Goal: Contribute content

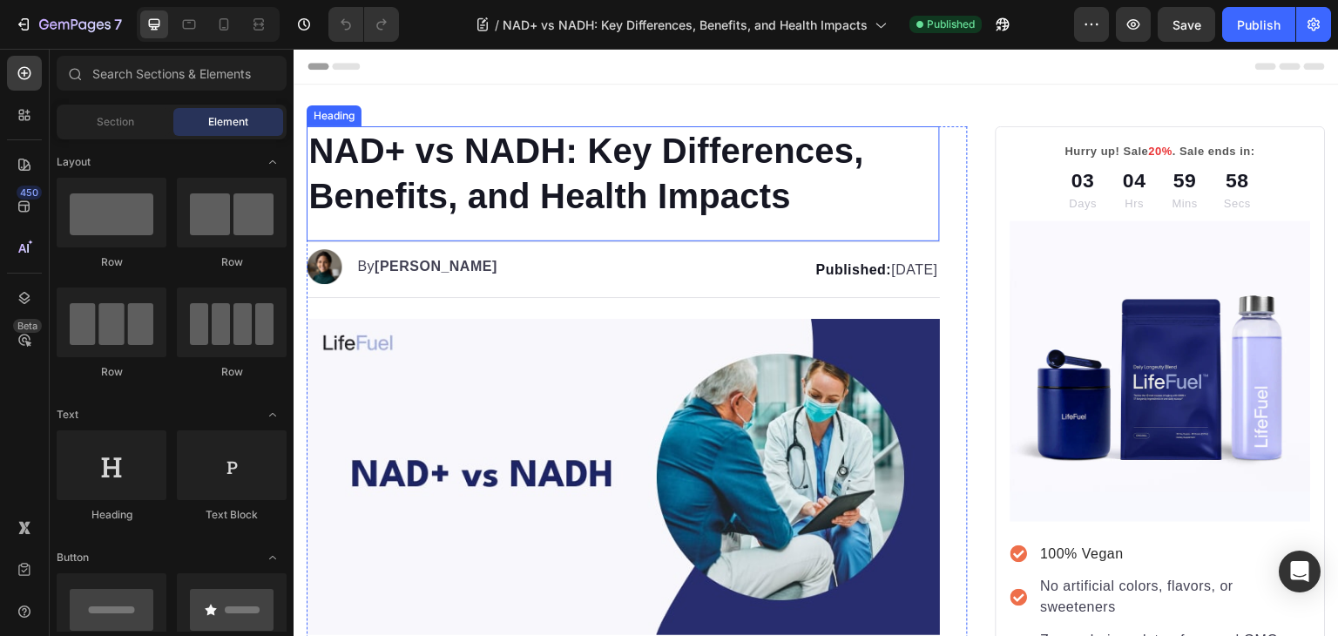
click at [649, 158] on h1 "NAD+ vs NADH: Key Differences, Benefits, and Health Impacts" at bounding box center [623, 173] width 633 height 94
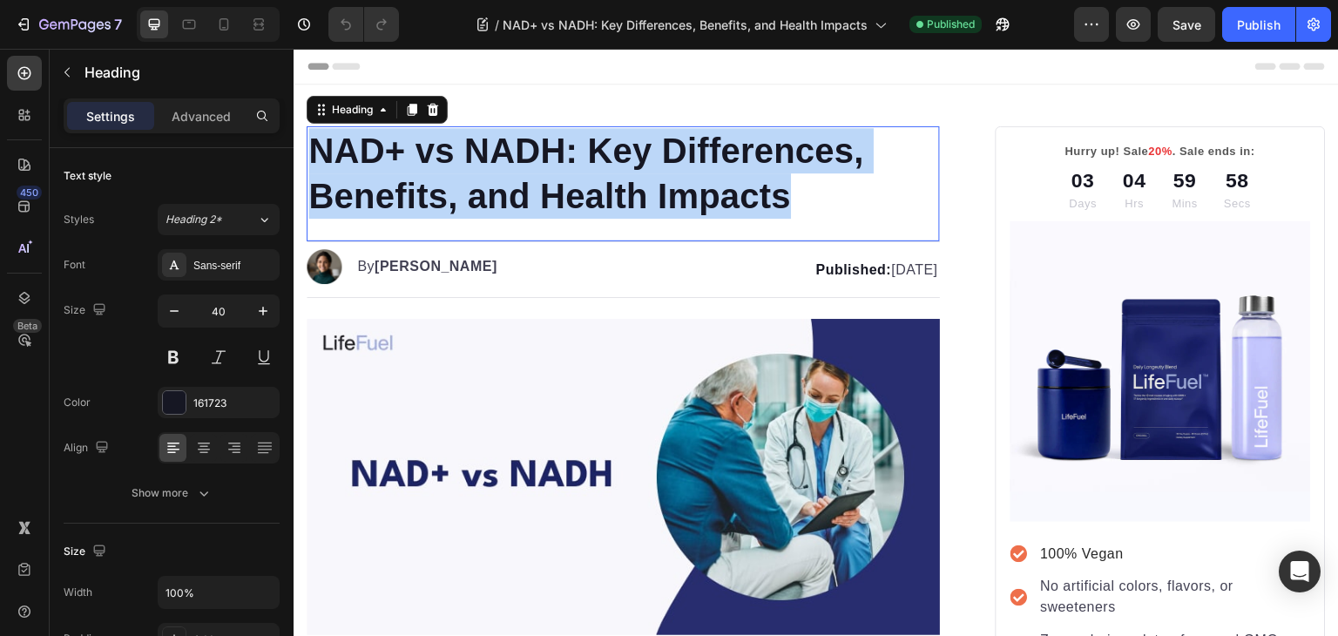
click at [649, 158] on p "NAD+ vs NADH: Key Differences, Benefits, and Health Impacts" at bounding box center [623, 173] width 630 height 91
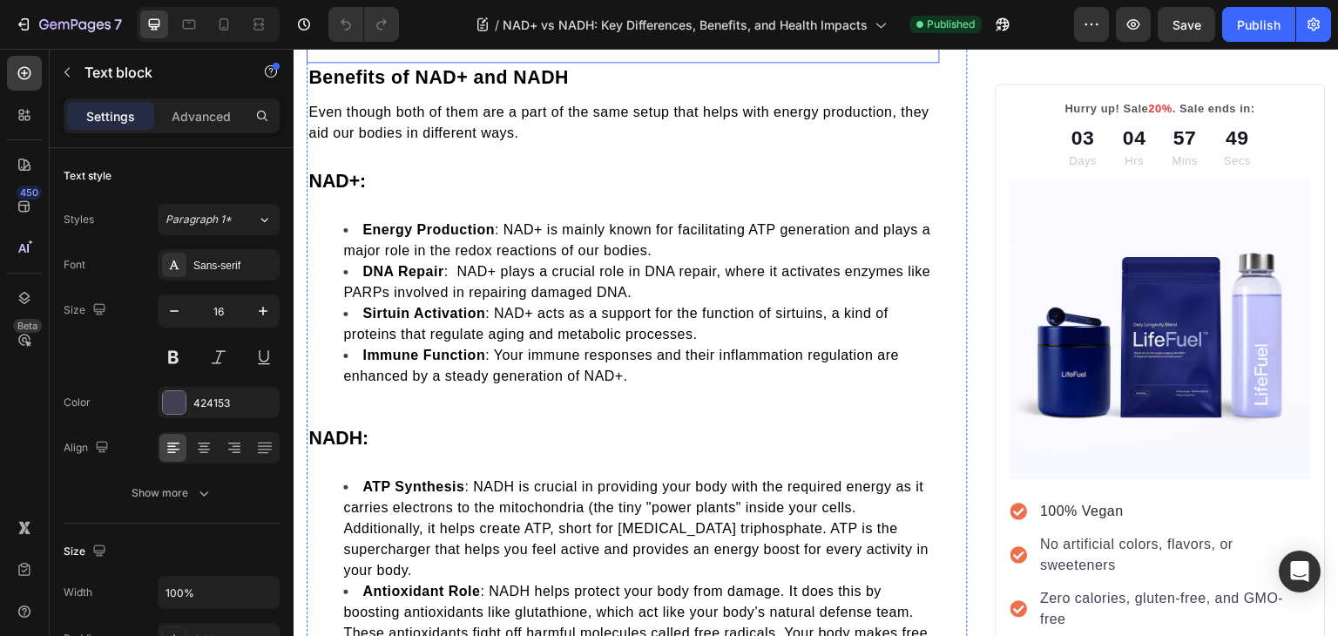
scroll to position [1705, 0]
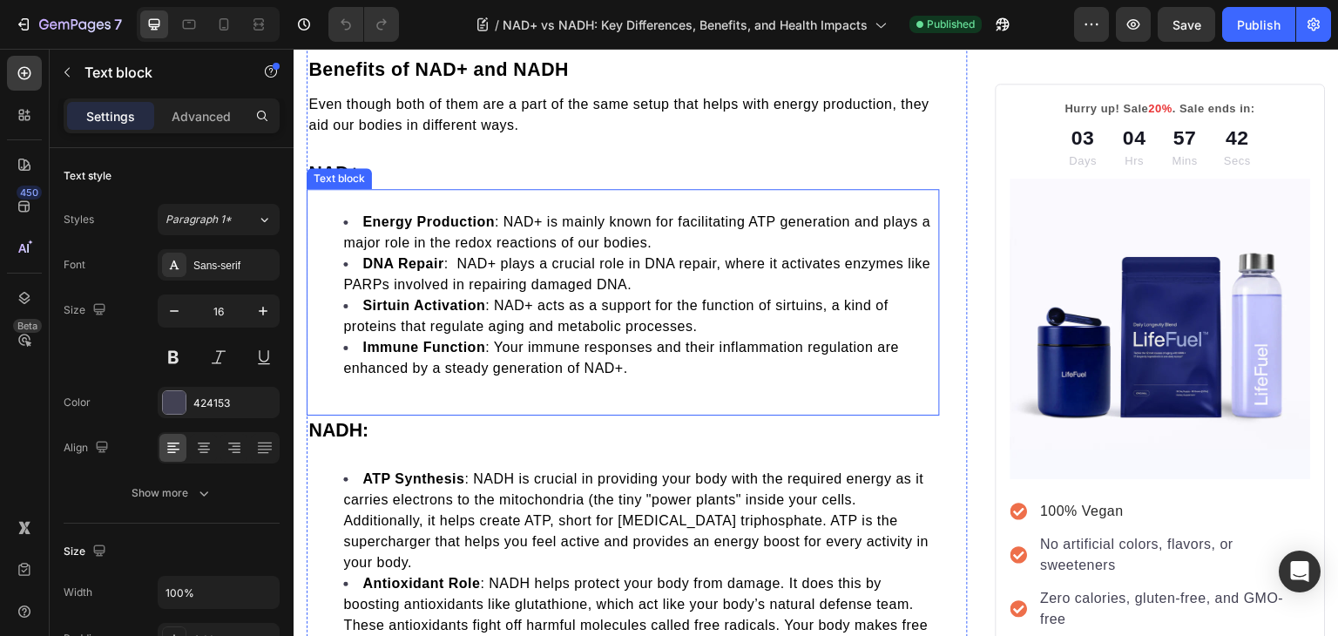
click at [330, 168] on div "Text block" at bounding box center [339, 178] width 65 height 21
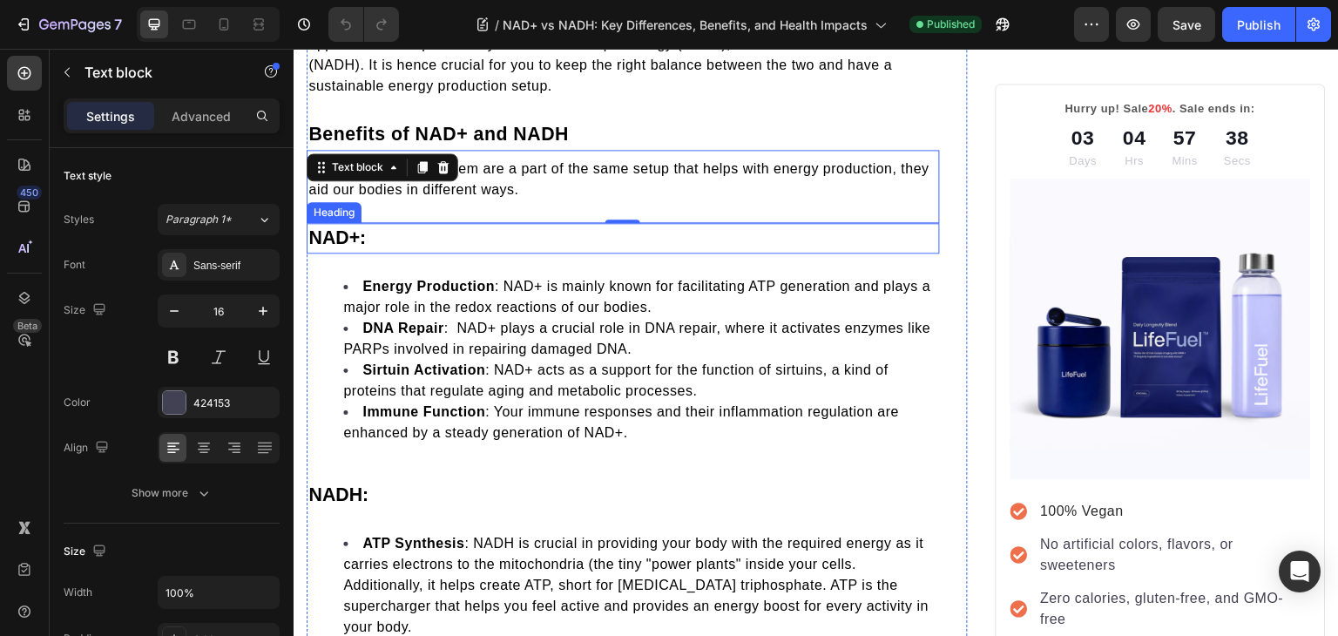
scroll to position [1649, 0]
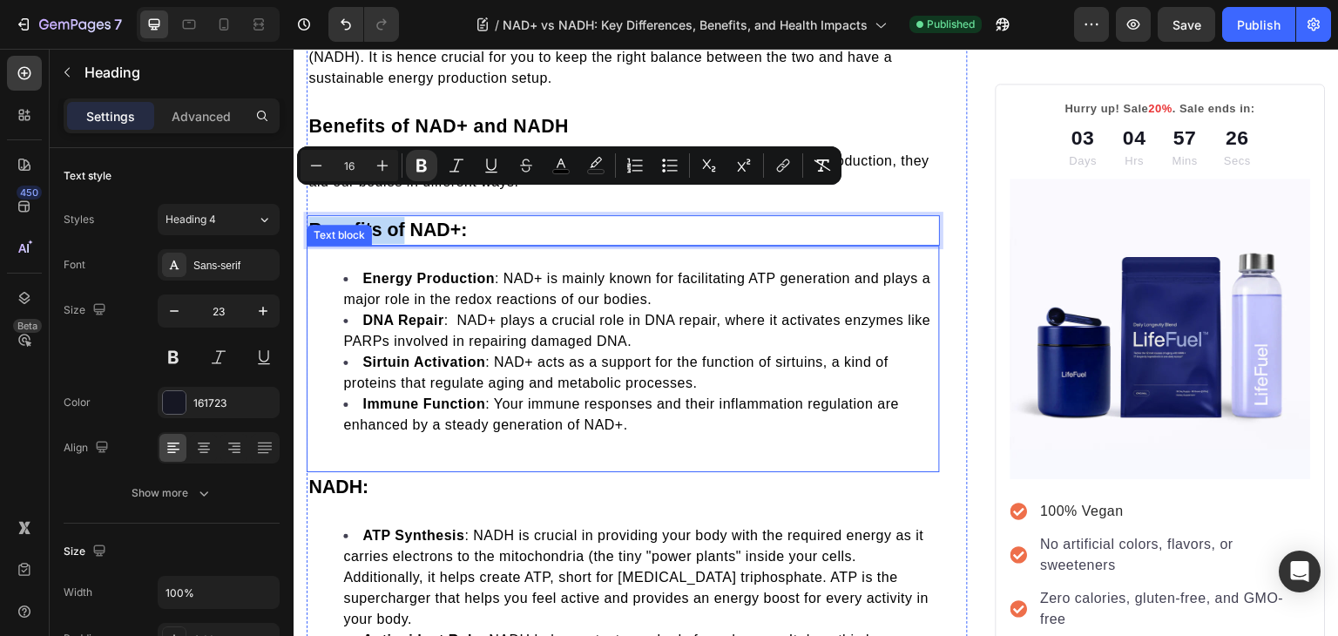
copy strong "Benefits of"
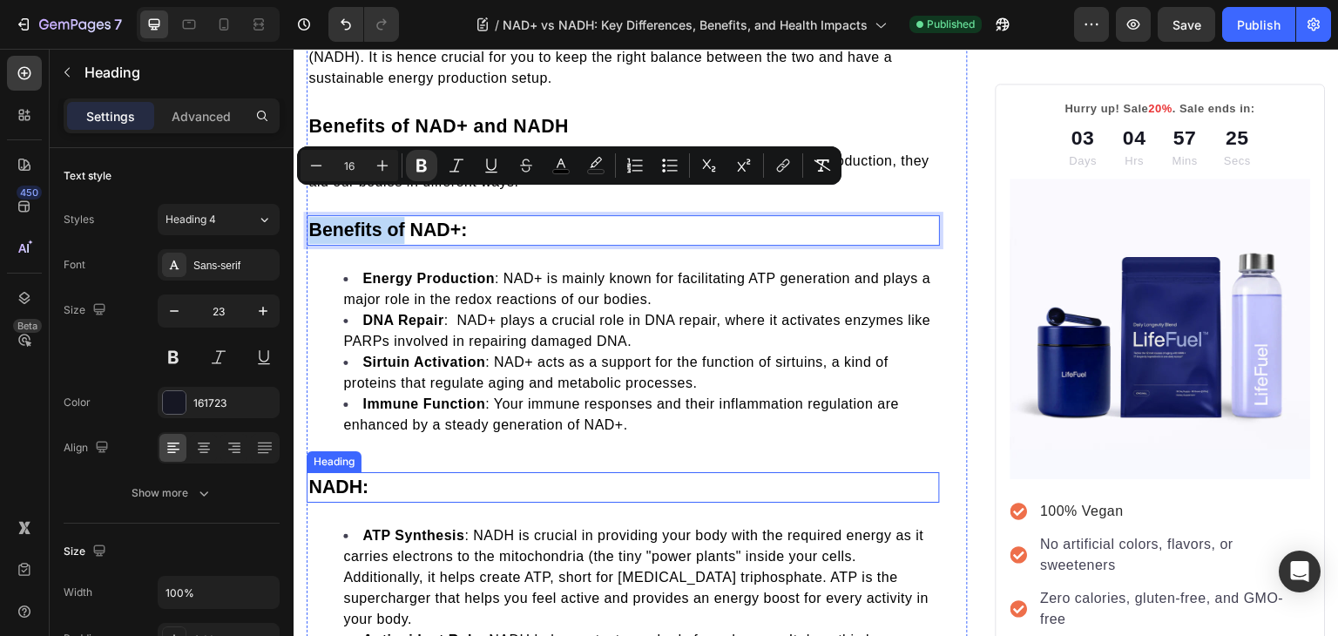
click at [329, 477] on strong "NADH:" at bounding box center [338, 487] width 60 height 21
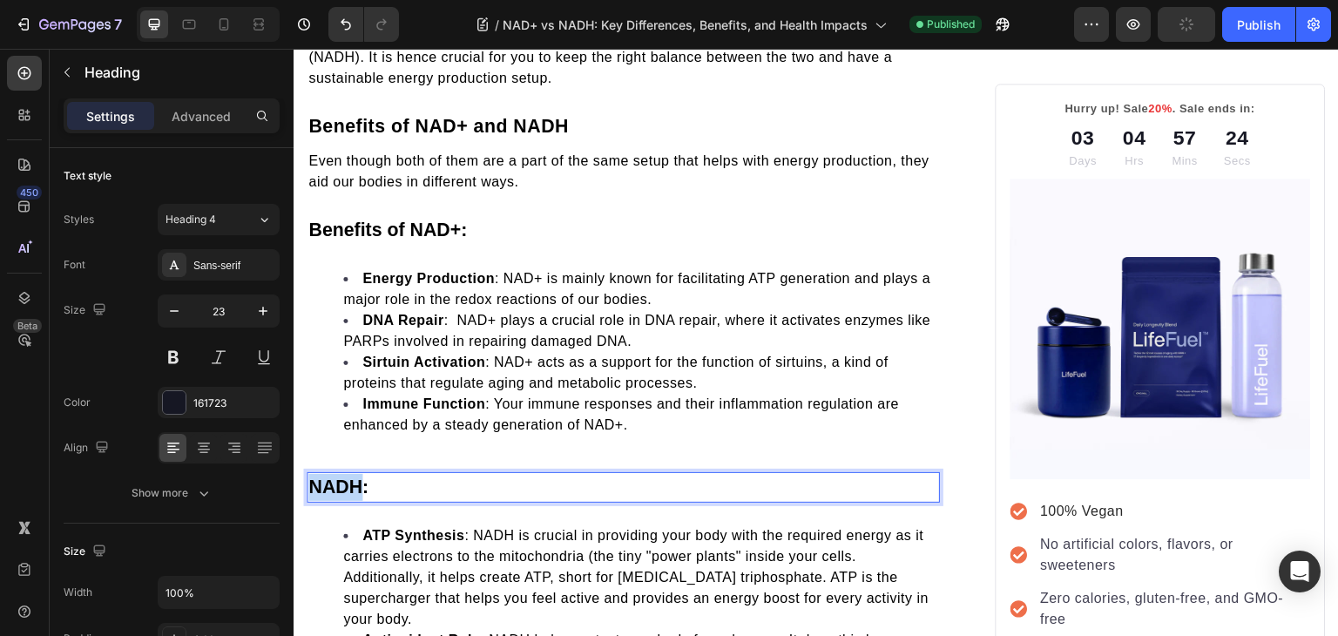
click at [329, 477] on strong "NADH:" at bounding box center [338, 487] width 60 height 21
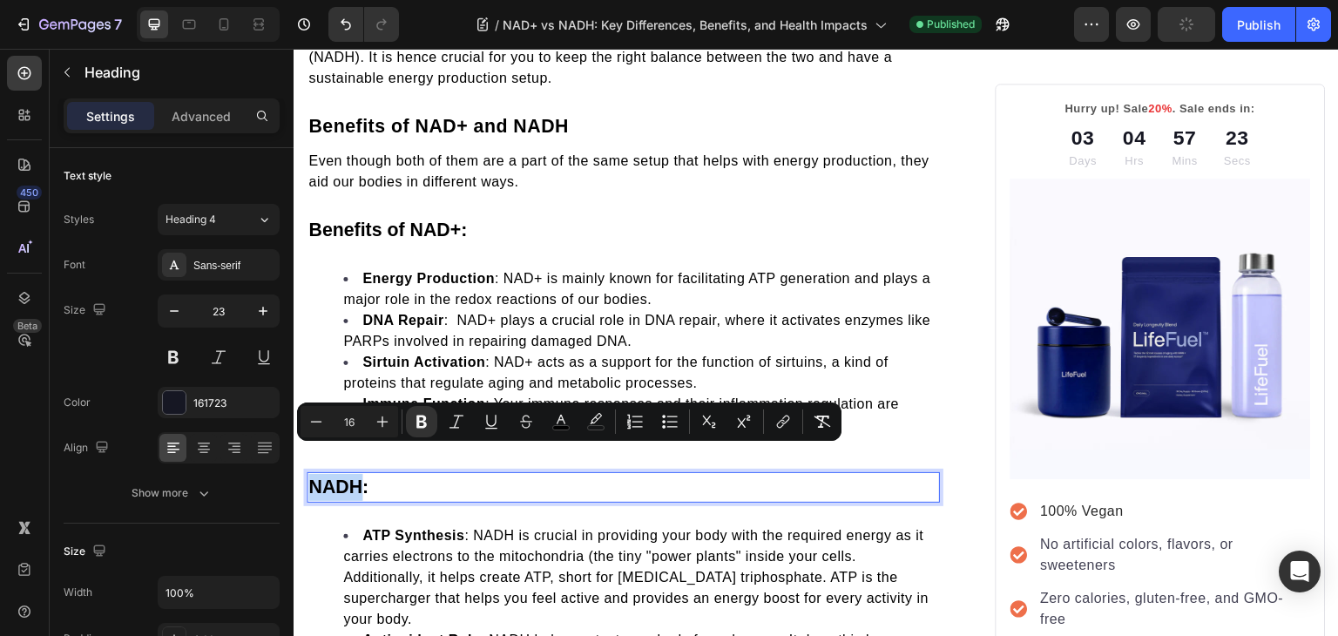
click at [329, 477] on strong "NADH:" at bounding box center [338, 487] width 60 height 21
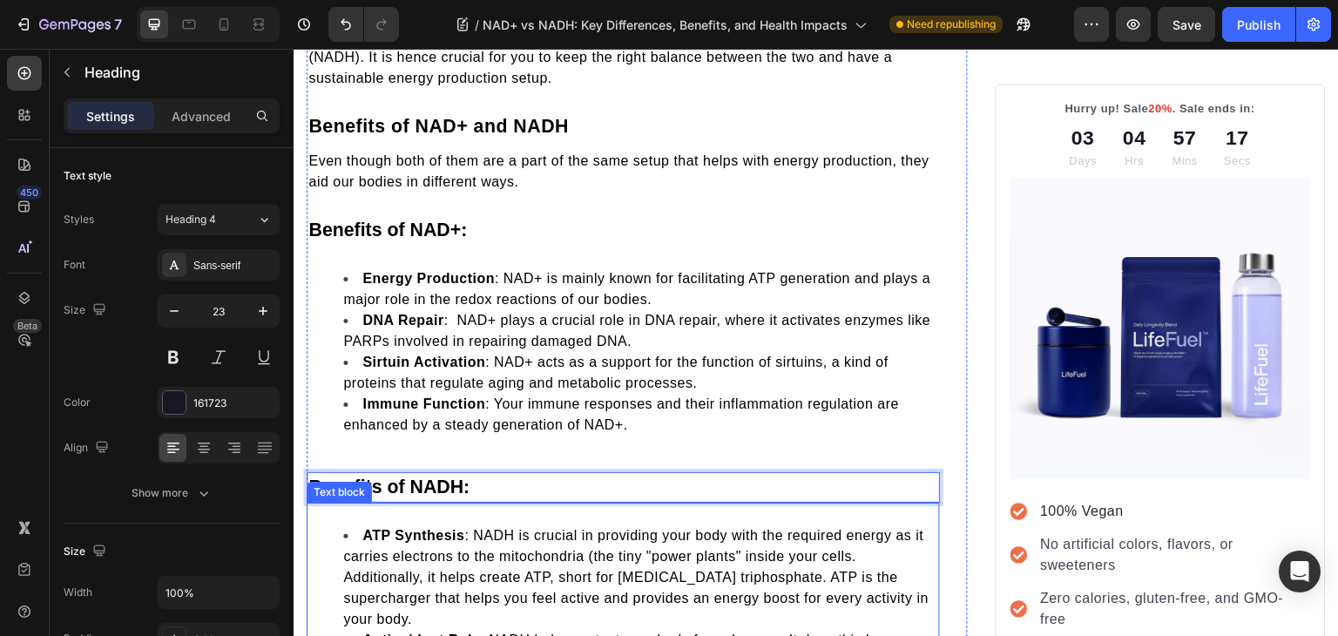
click at [507, 537] on li "ATP Synthesis : NADH is crucial in providing your body with the required energy…" at bounding box center [640, 577] width 595 height 105
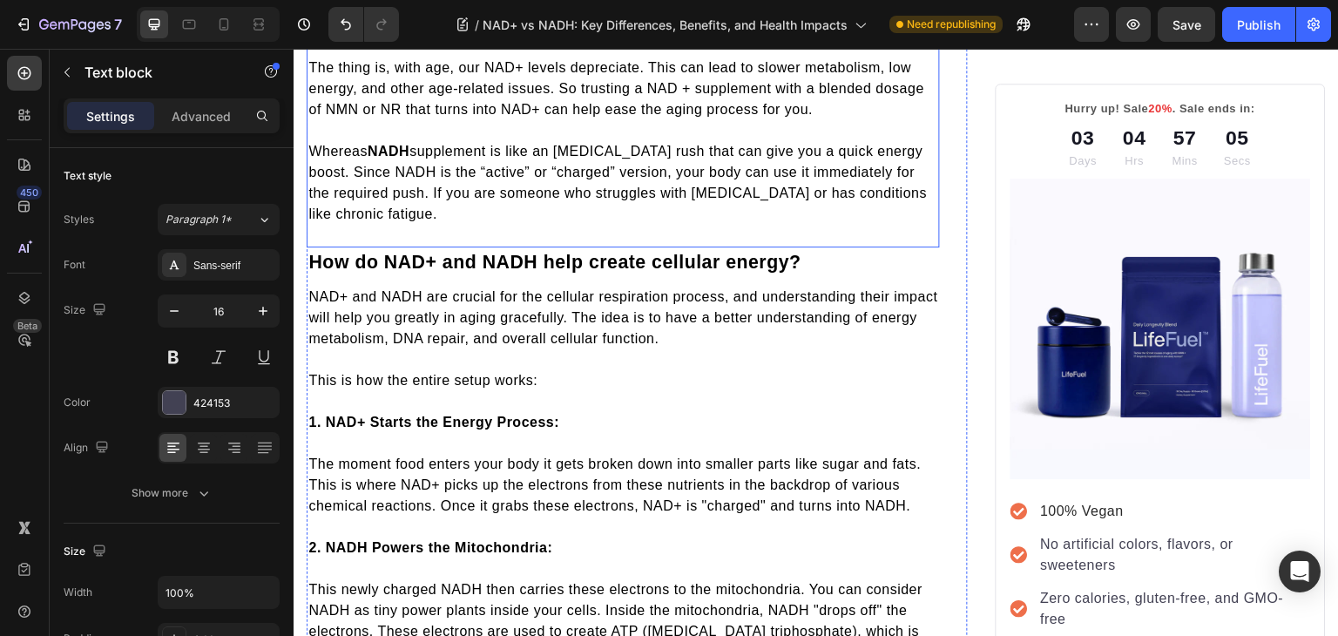
scroll to position [2823, 0]
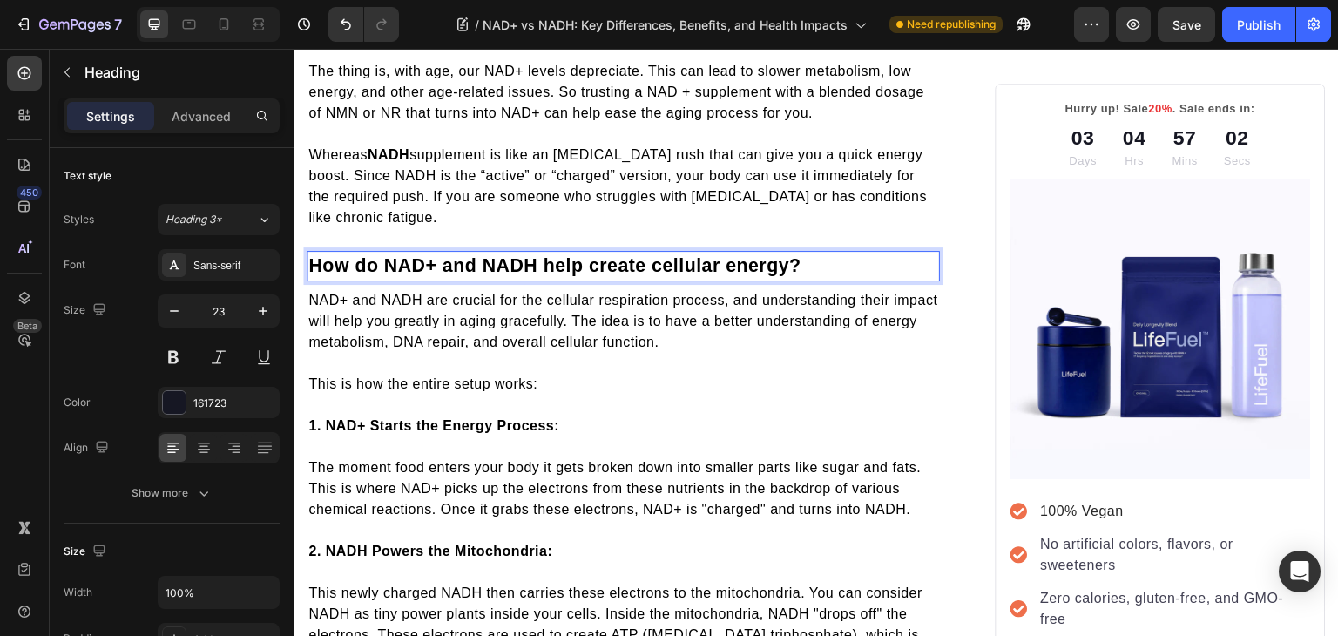
click at [553, 255] on span "How do NAD+ and NADH help create cellular energy?" at bounding box center [554, 265] width 493 height 21
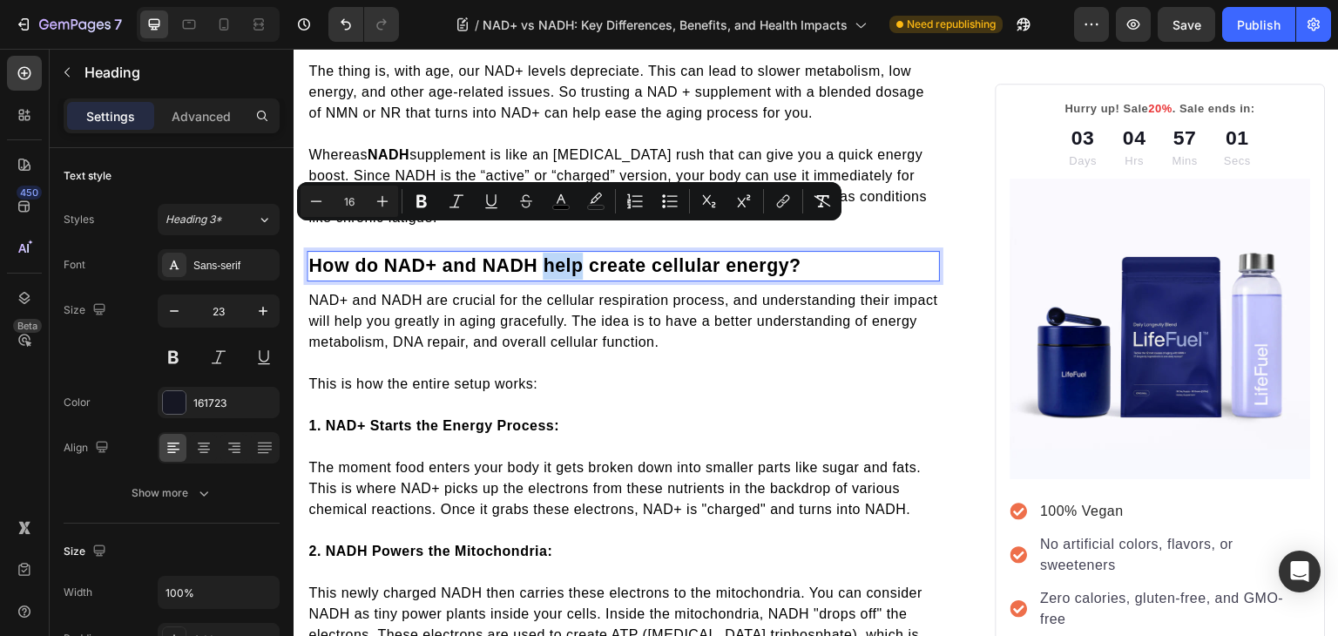
click at [553, 255] on span "How do NAD+ and NADH help create cellular energy?" at bounding box center [554, 265] width 493 height 21
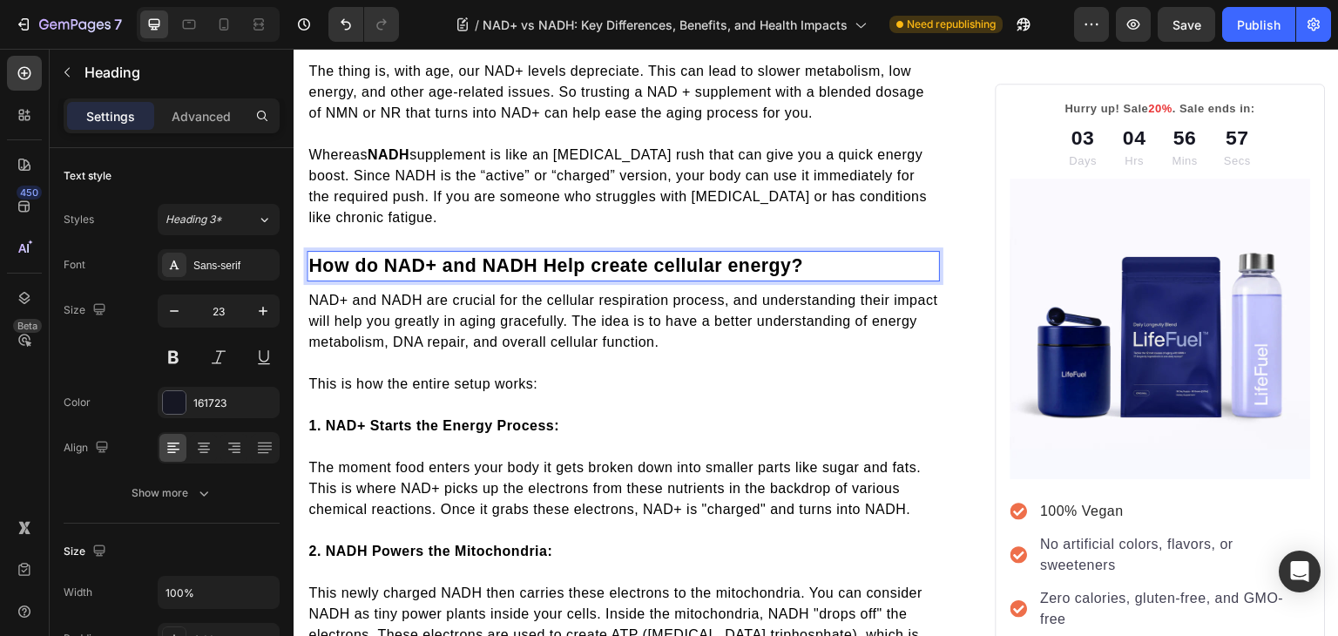
click at [602, 255] on span "How do NAD+ and NADH Help create cellular energy?" at bounding box center [555, 265] width 495 height 21
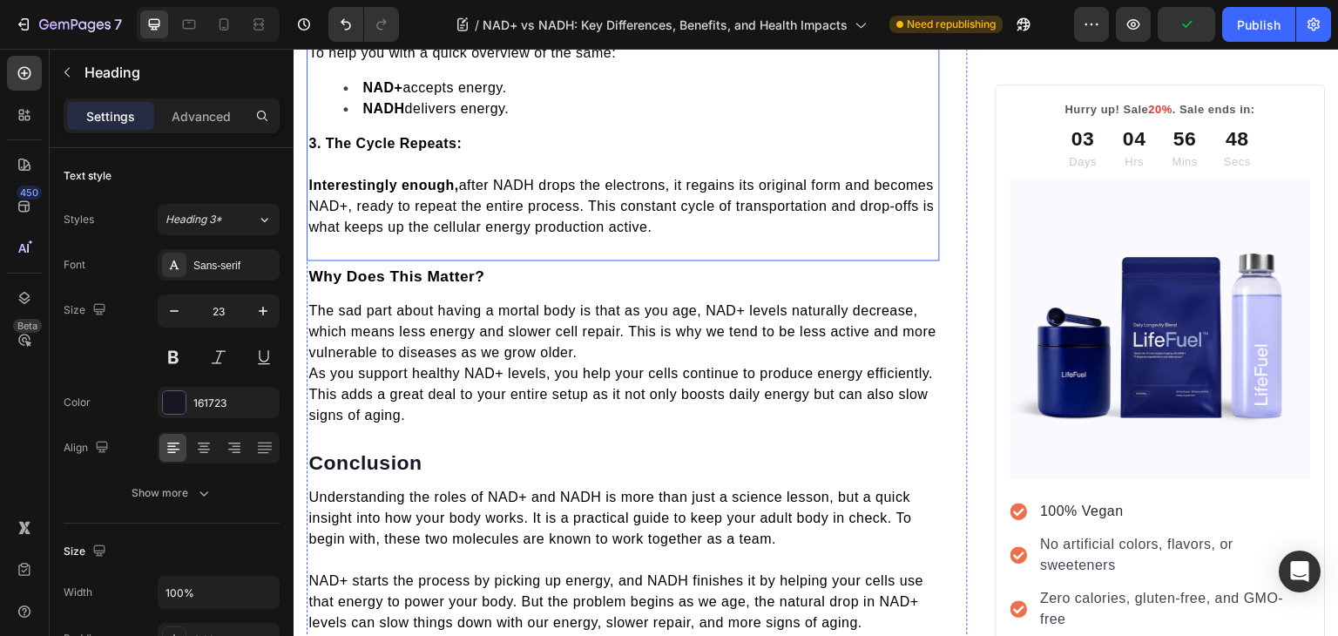
scroll to position [3481, 0]
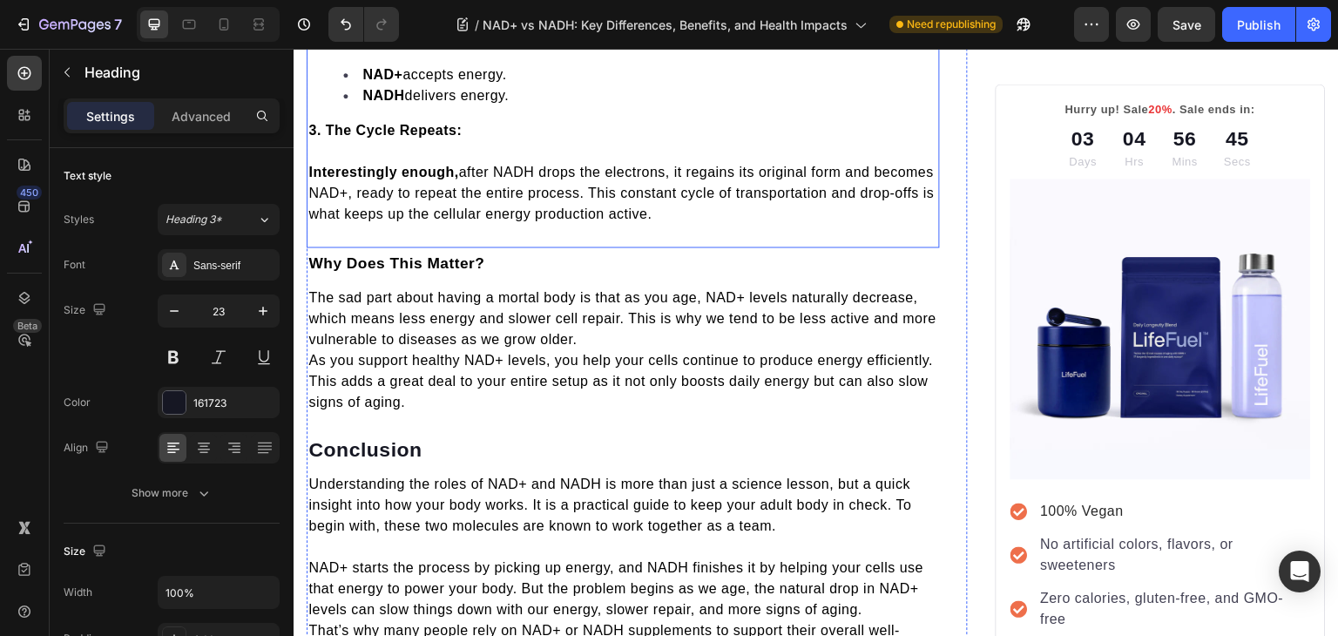
click at [458, 165] on strong "Interestingly enough," at bounding box center [383, 172] width 150 height 15
click at [332, 165] on strong "Interestingly enough," at bounding box center [383, 172] width 150 height 15
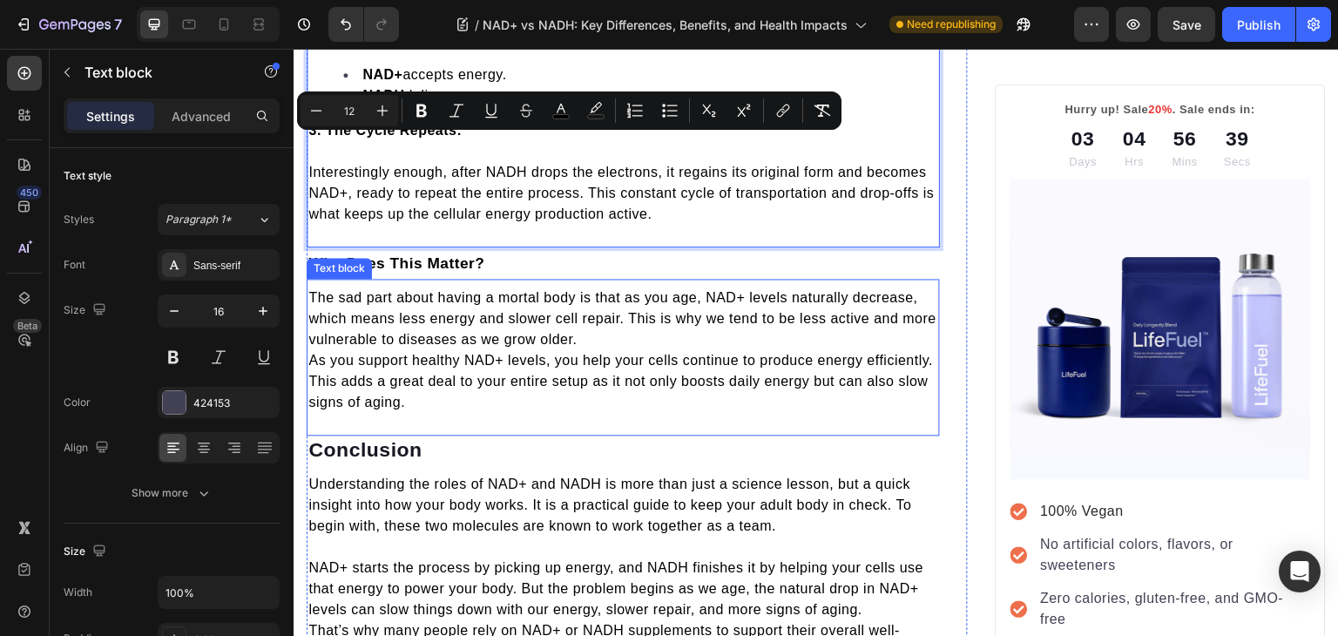
click at [559, 353] on span "As you support healthy NAD+ levels, you help your cells continue to produce ene…" at bounding box center [620, 381] width 625 height 57
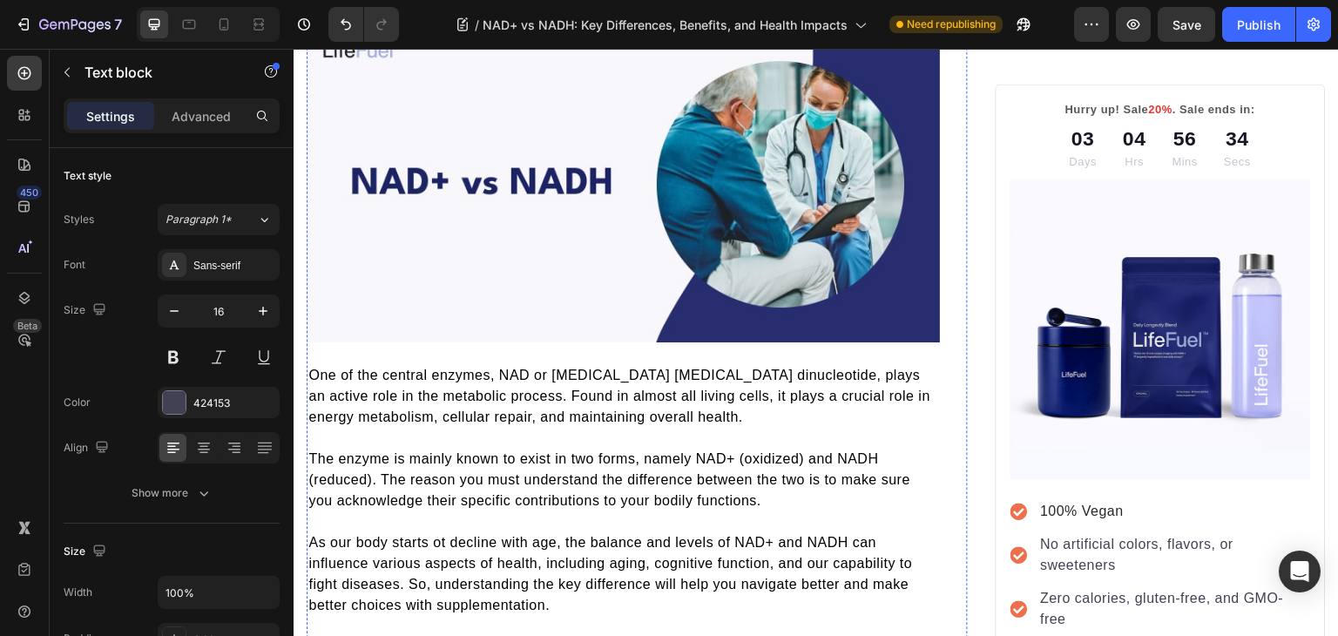
scroll to position [0, 0]
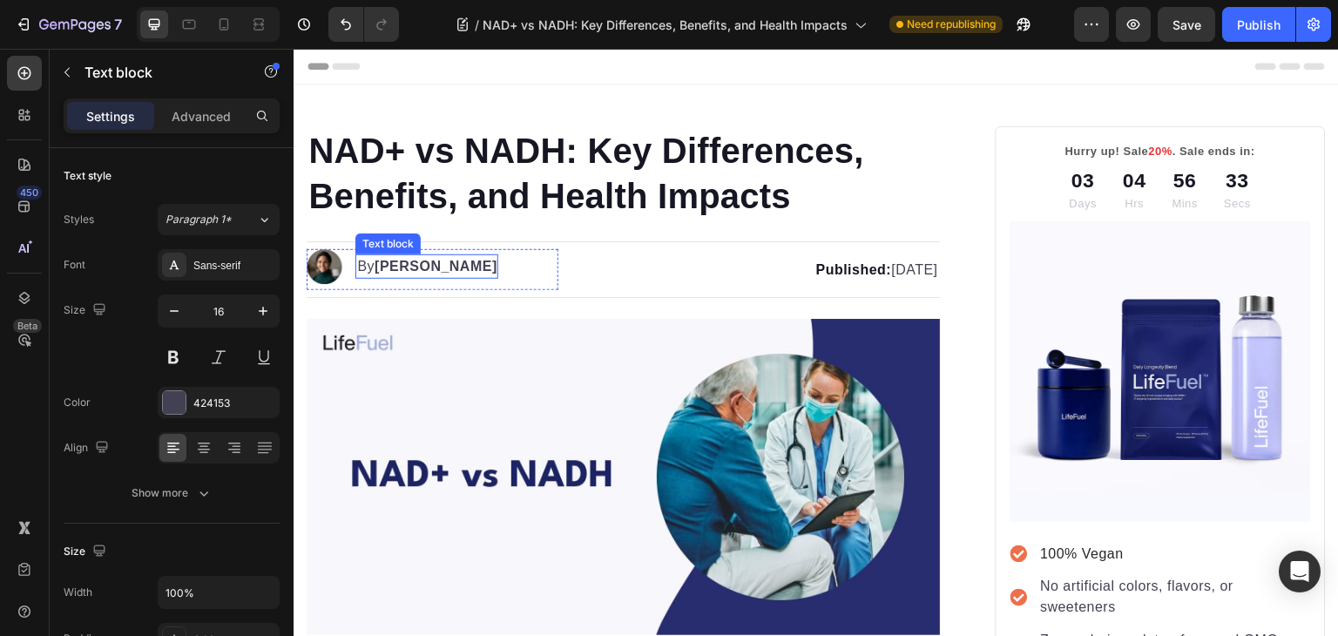
click at [427, 267] on strong "[PERSON_NAME]" at bounding box center [436, 266] width 123 height 15
click at [396, 267] on strong "[PERSON_NAME]" at bounding box center [436, 266] width 123 height 15
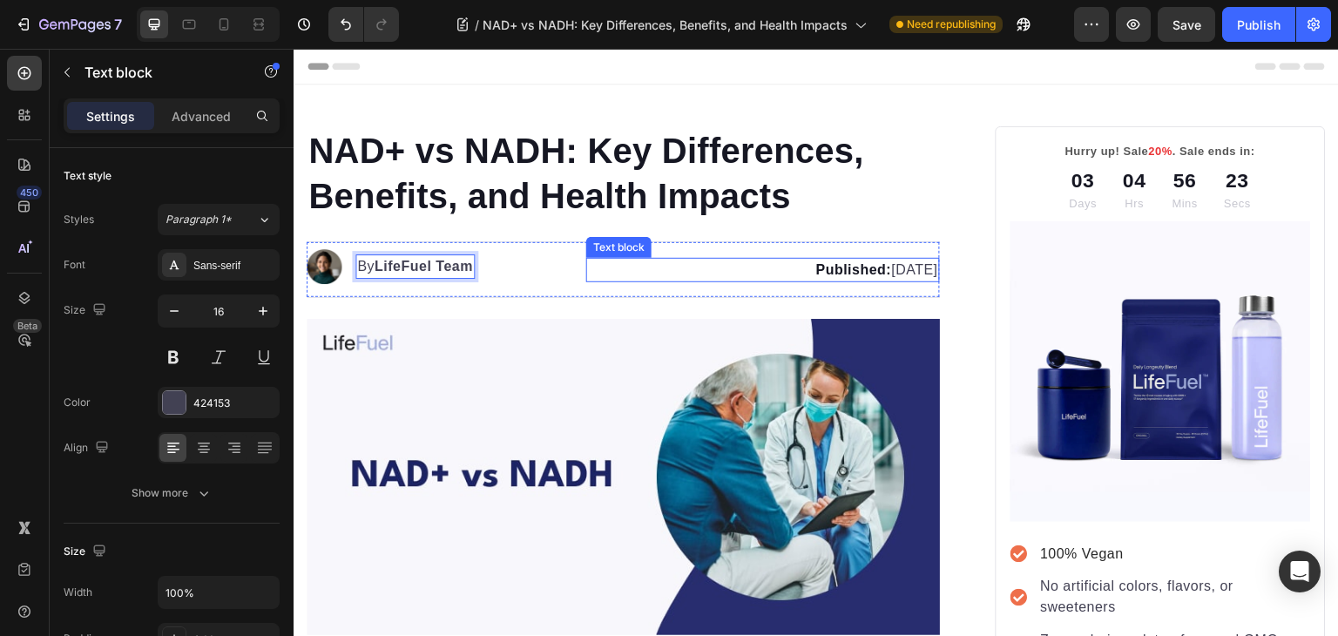
click at [816, 273] on strong "Published:" at bounding box center [854, 269] width 76 height 15
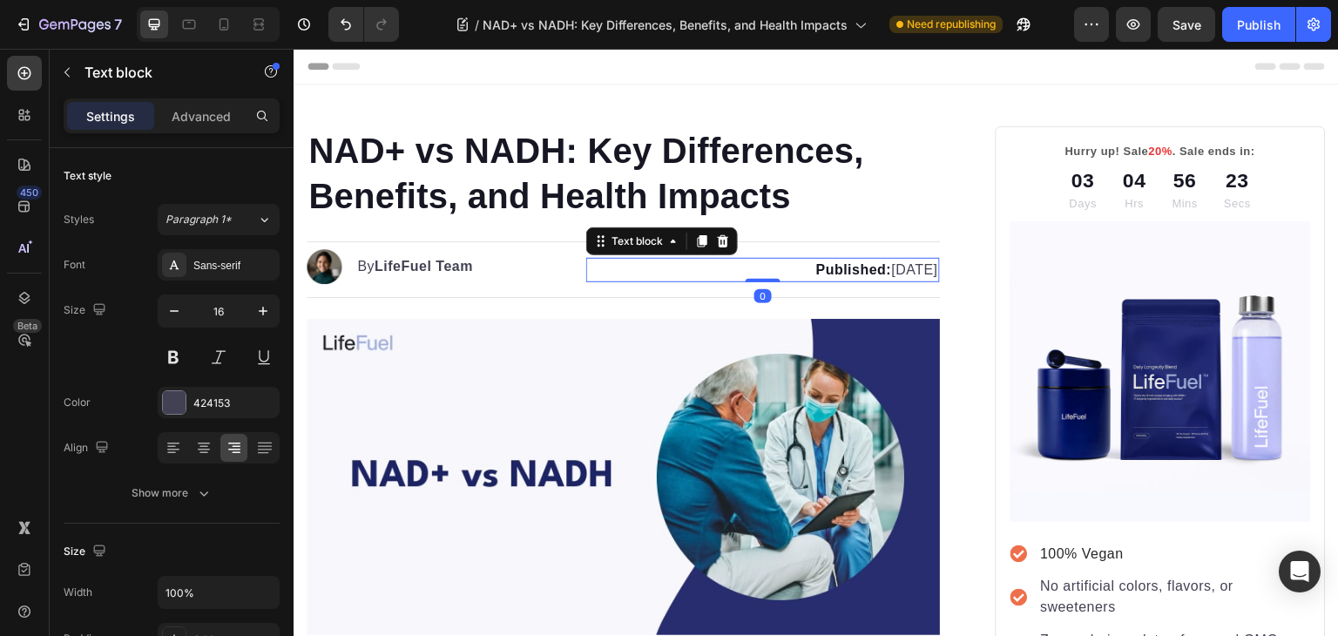
click at [816, 273] on strong "Published:" at bounding box center [854, 269] width 76 height 15
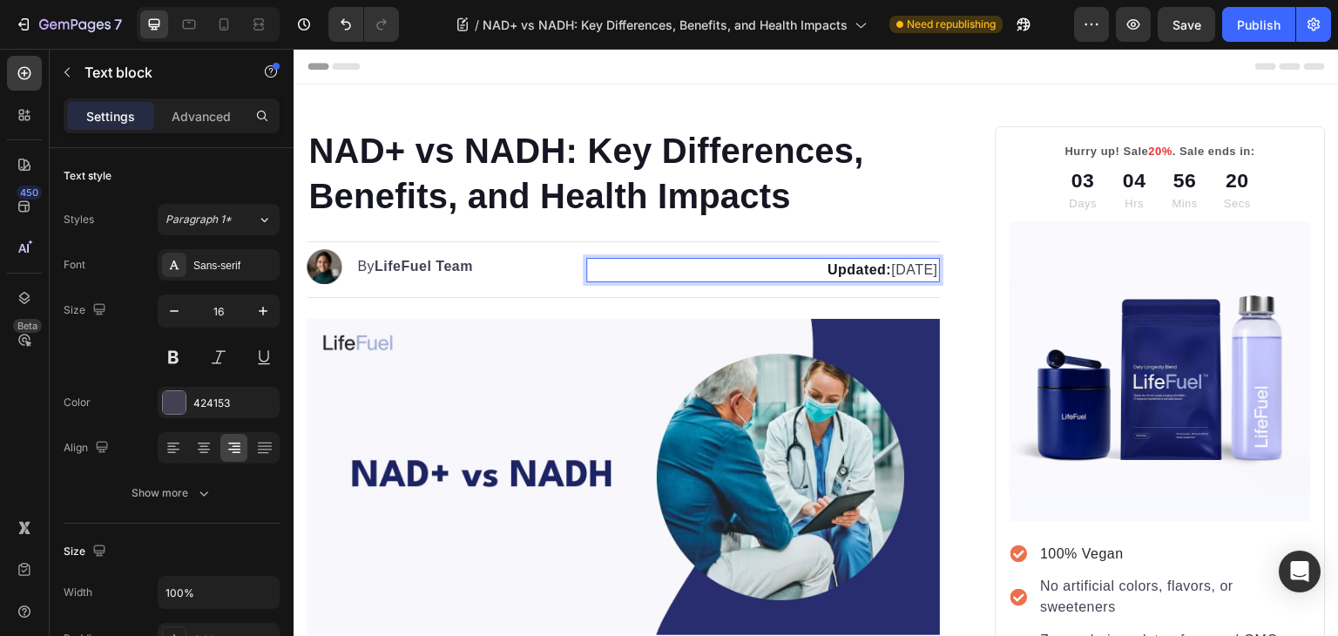
click at [853, 269] on p "Updated: [DATE]" at bounding box center [762, 270] width 349 height 21
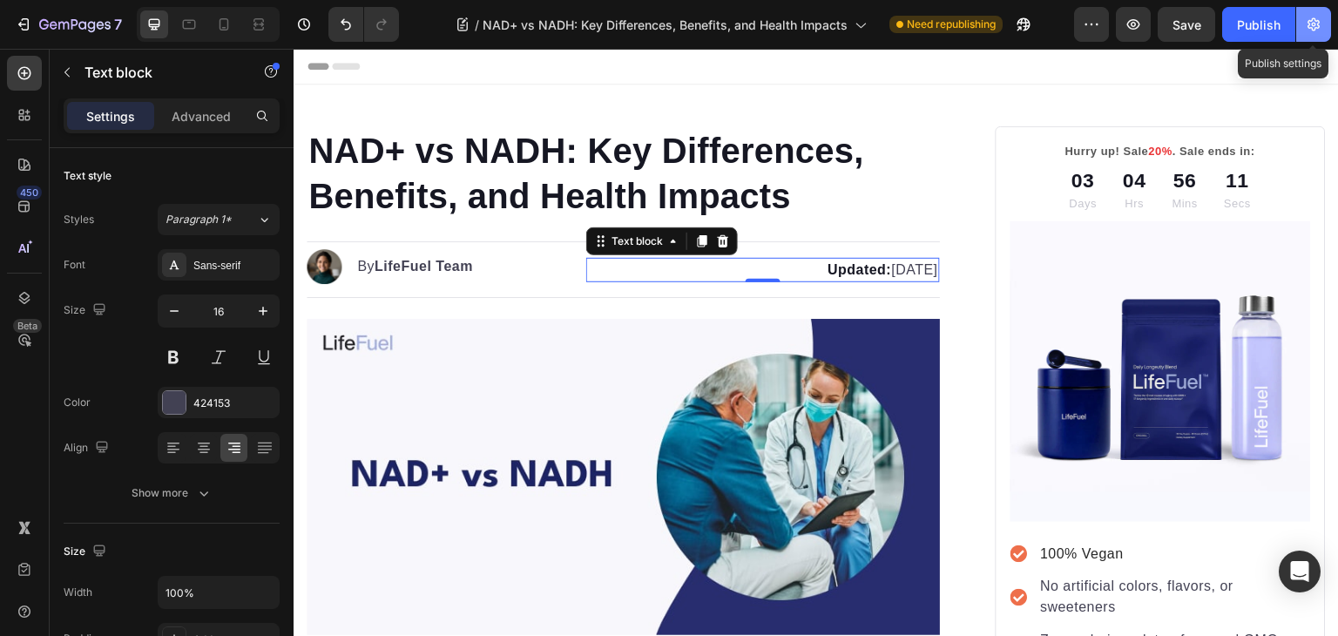
click at [1321, 20] on icon "button" at bounding box center [1313, 24] width 17 height 17
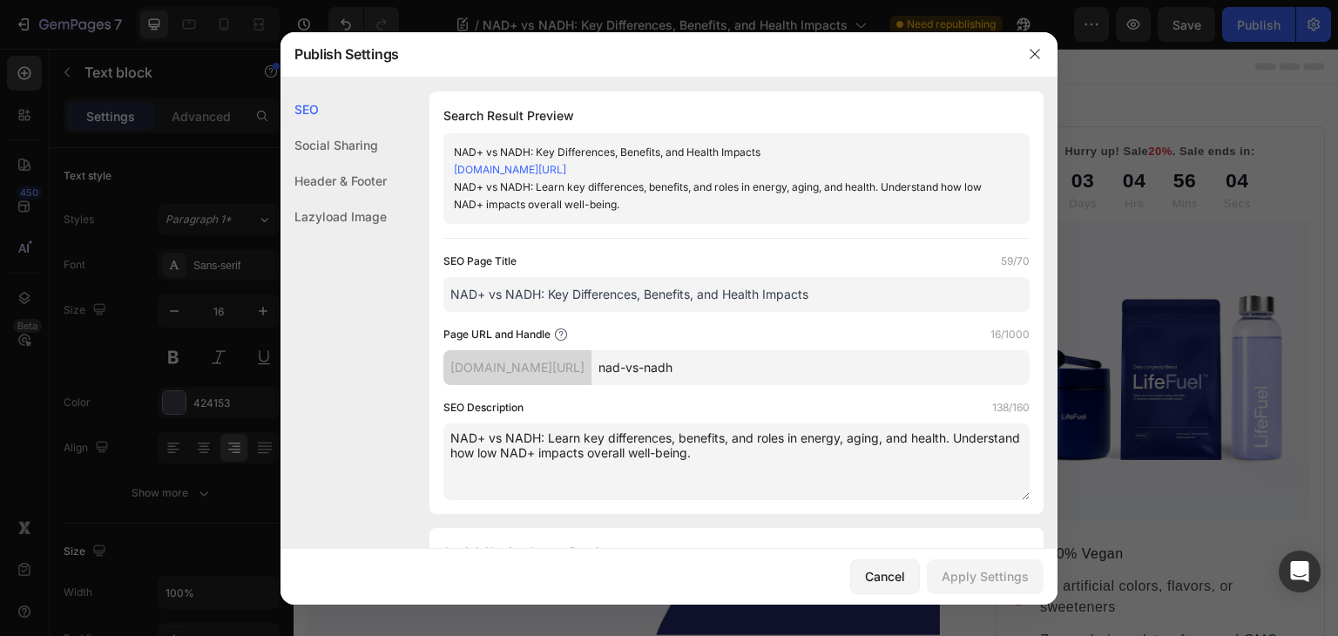
click at [548, 436] on textarea "NAD+ vs NADH: Learn key differences, benefits, and roles in energy, aging, and …" at bounding box center [737, 461] width 586 height 77
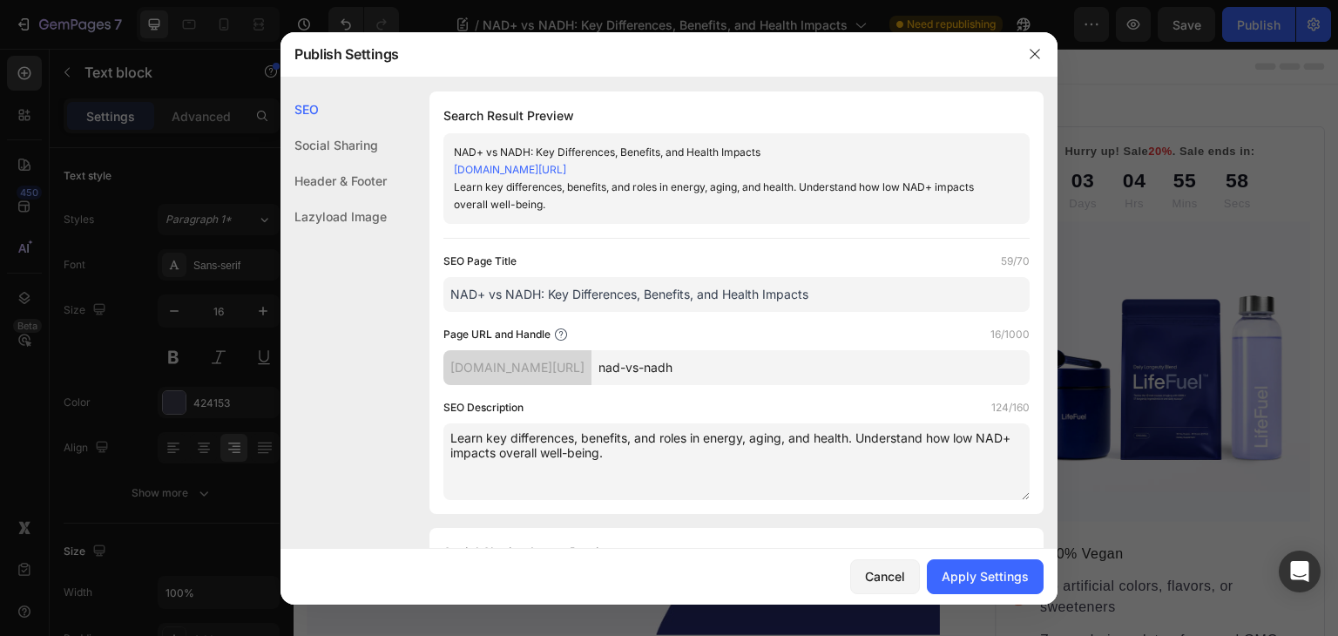
click at [854, 437] on textarea "Learn key differences, benefits, and roles in energy, aging, and health. Unders…" at bounding box center [737, 461] width 586 height 77
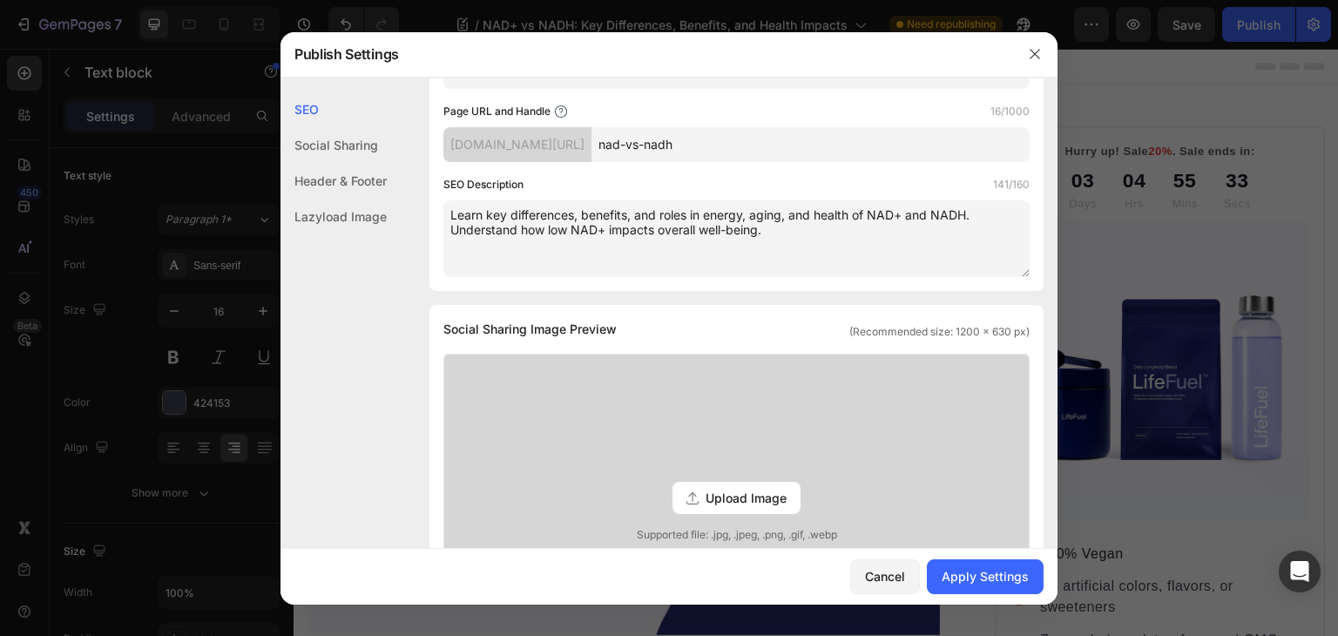
scroll to position [227, 0]
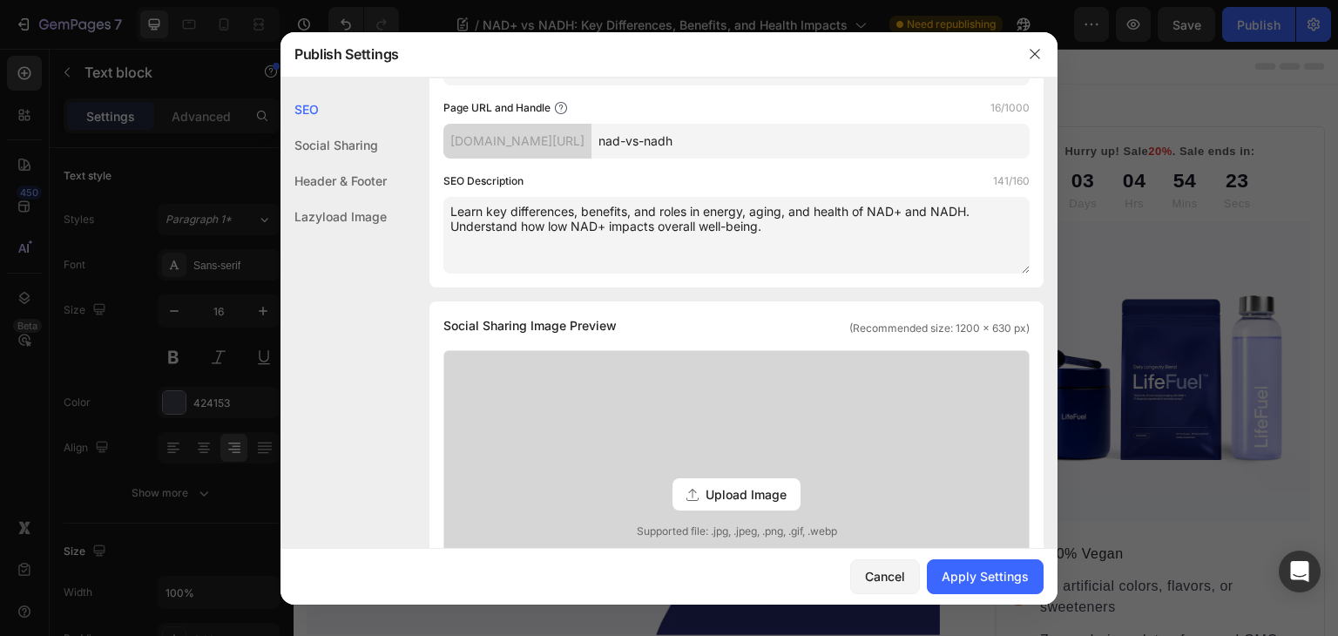
drag, startPoint x: 551, startPoint y: 226, endPoint x: 775, endPoint y: 241, distance: 224.5
click at [775, 241] on textarea "Learn key differences, benefits, and roles in energy, aging, and health of NAD+…" at bounding box center [737, 235] width 586 height 77
type textarea "Learn key differences, benefits, and roles in energy, aging, and health of NAD+…"
click at [945, 571] on div "Apply Settings" at bounding box center [985, 576] width 87 height 18
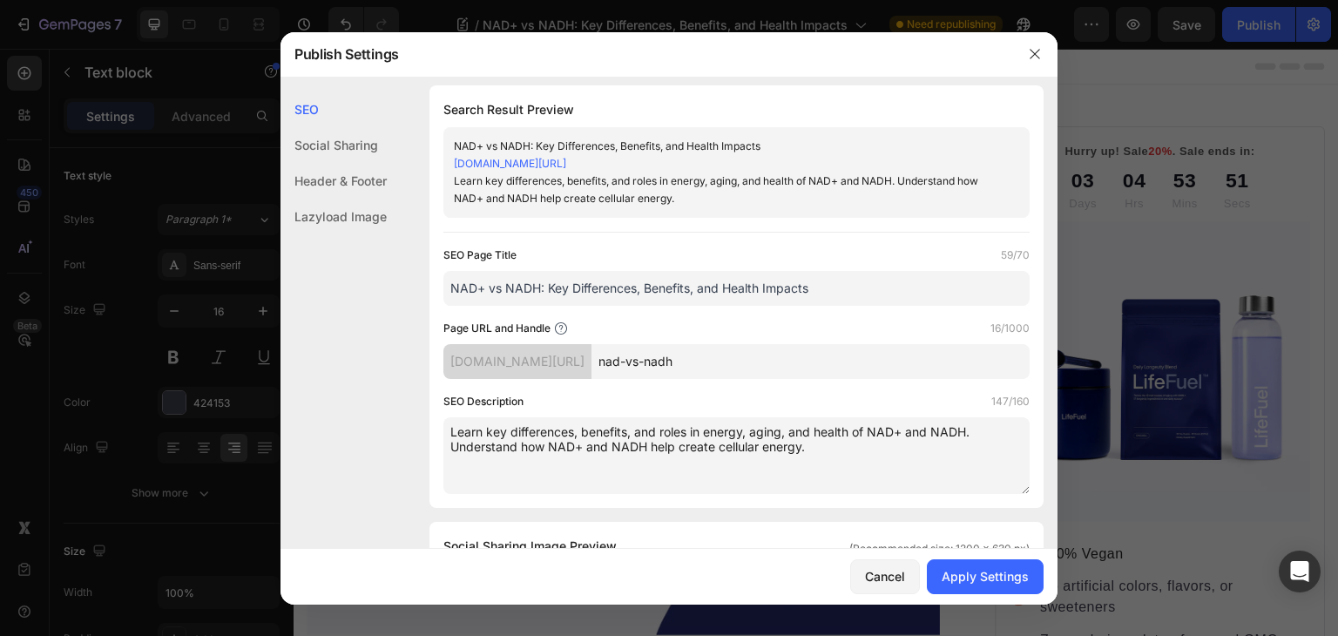
scroll to position [0, 0]
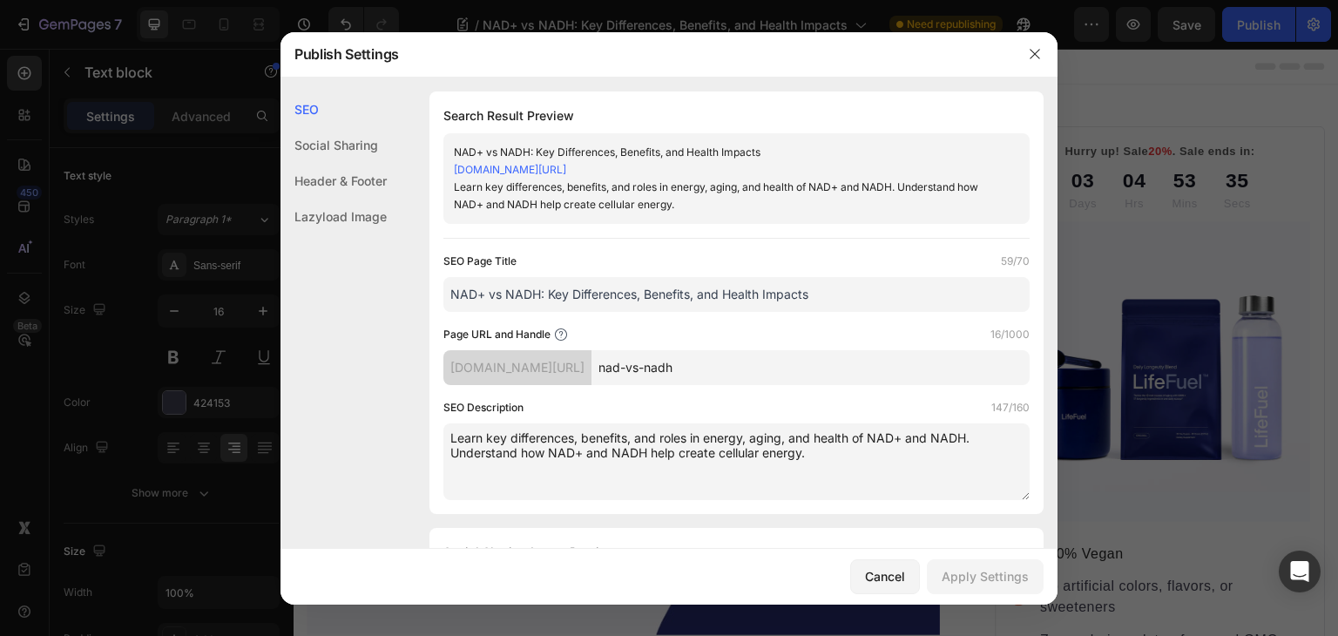
click at [567, 296] on input "NAD+ vs NADH: Key Differences, Benefits, and Health Impacts" at bounding box center [737, 294] width 586 height 35
paste input "How NAD+ and NADH Differ From Each Other?"
click at [586, 293] on input "How NAD+ and NADH Differ From Each Other?" at bounding box center [737, 294] width 586 height 35
type input "How NAD+ and NADH Are Different From Each Other?"
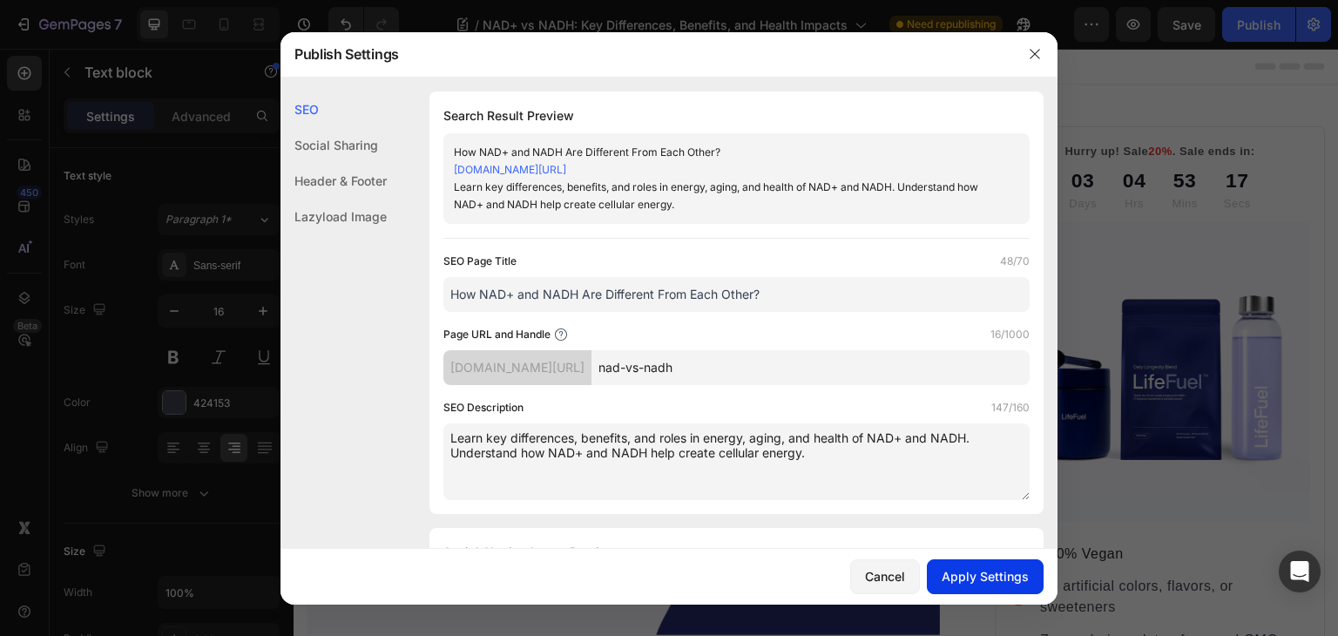
click at [988, 572] on div "Apply Settings" at bounding box center [985, 576] width 87 height 18
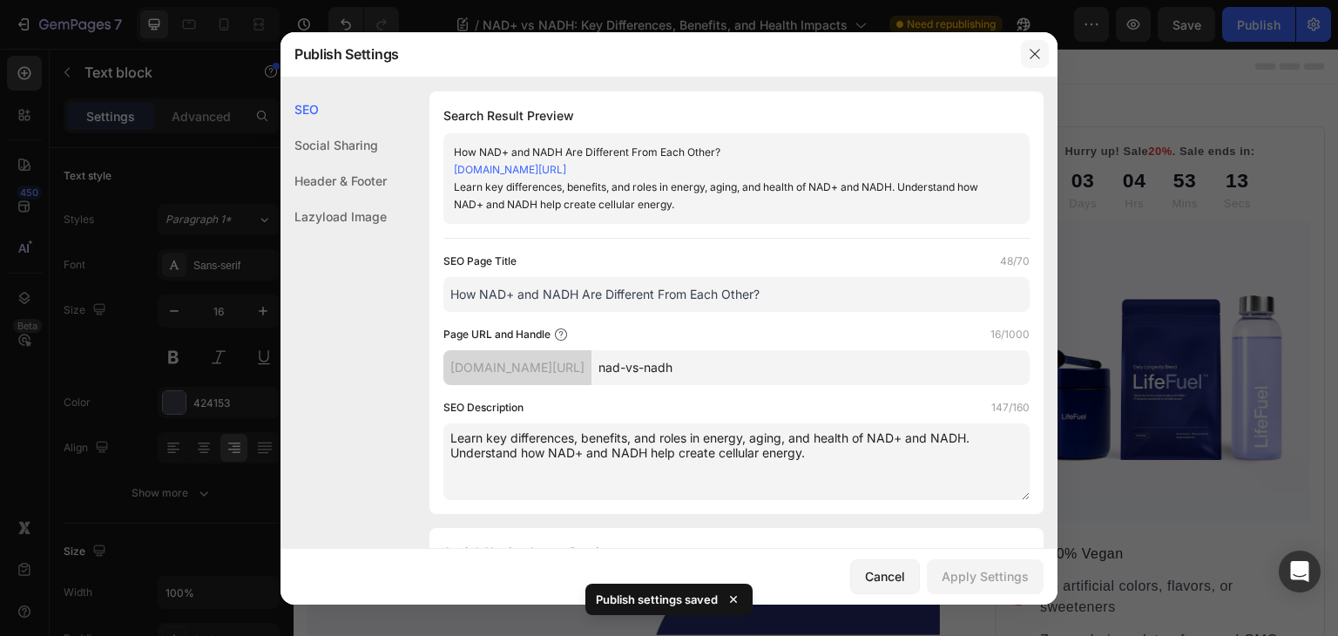
click at [1039, 55] on icon "button" at bounding box center [1035, 54] width 14 height 14
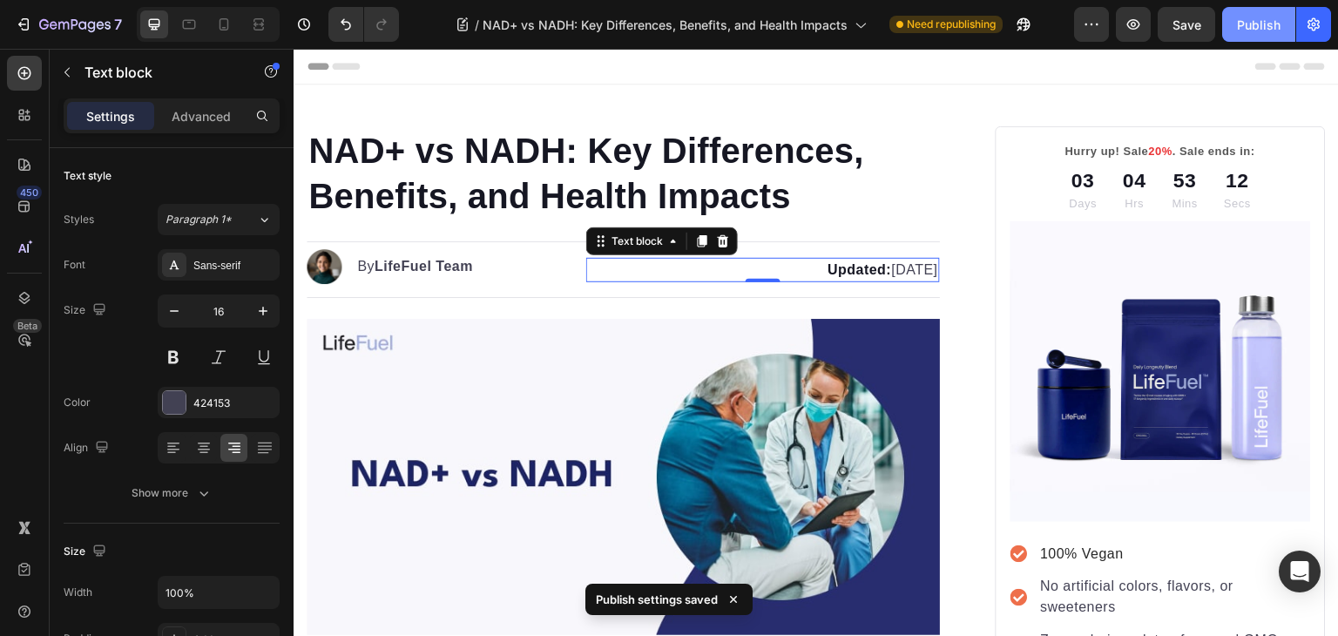
click at [1236, 23] on button "Publish" at bounding box center [1259, 24] width 73 height 35
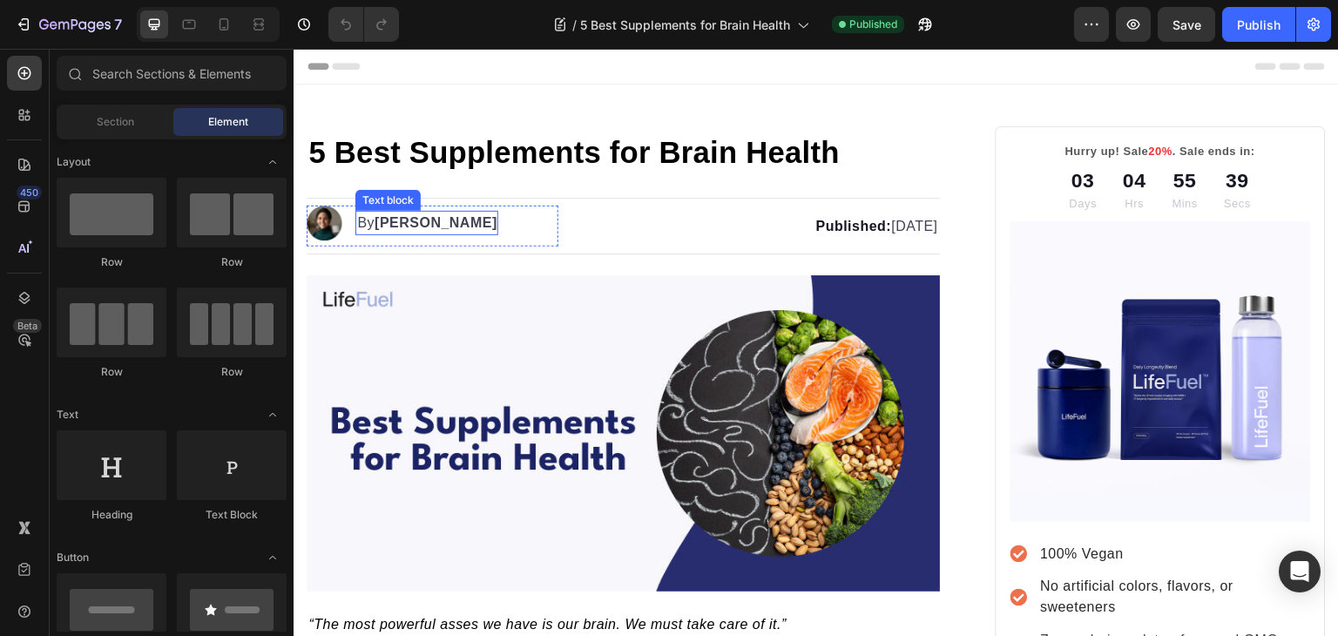
click at [411, 217] on strong "[PERSON_NAME]" at bounding box center [436, 222] width 123 height 15
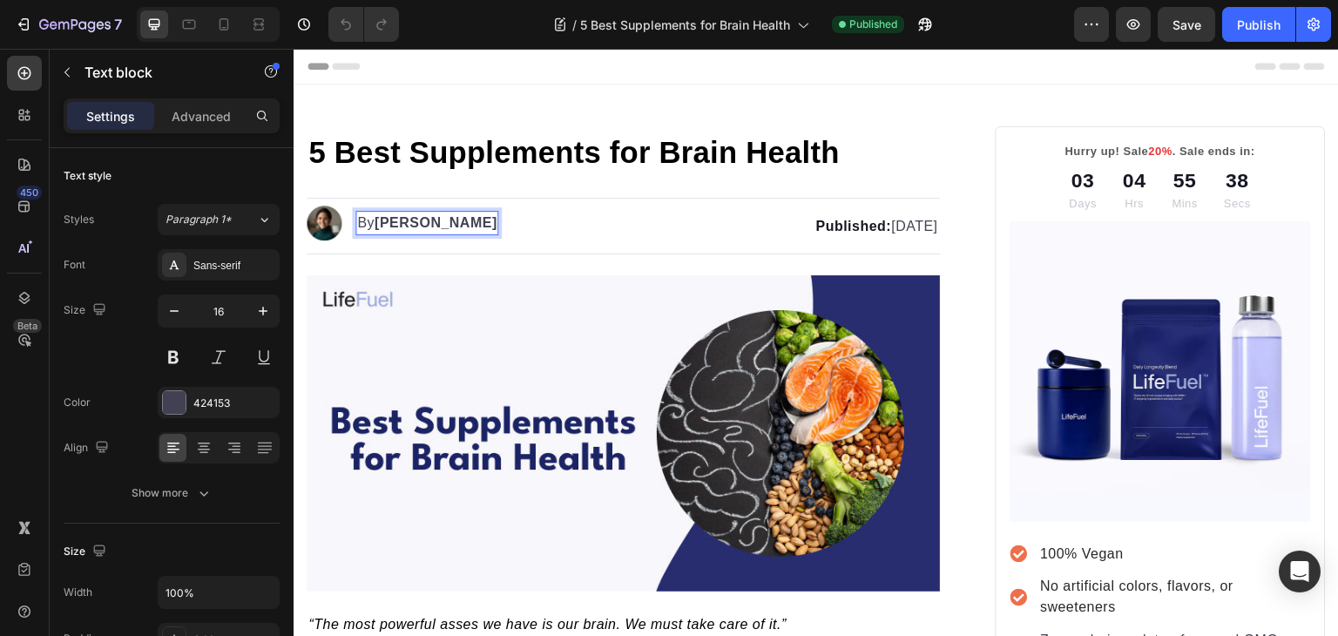
click at [390, 225] on strong "[PERSON_NAME]" at bounding box center [436, 222] width 123 height 15
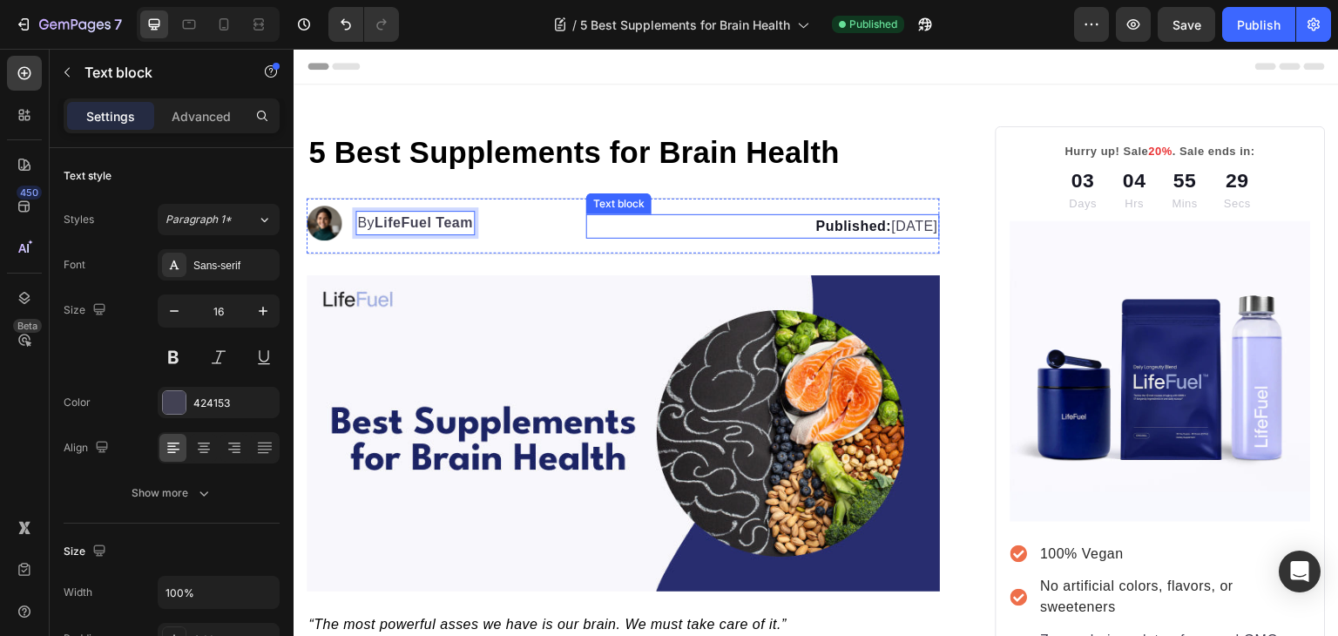
click at [849, 219] on p "Published: May 27, 2025" at bounding box center [762, 226] width 349 height 21
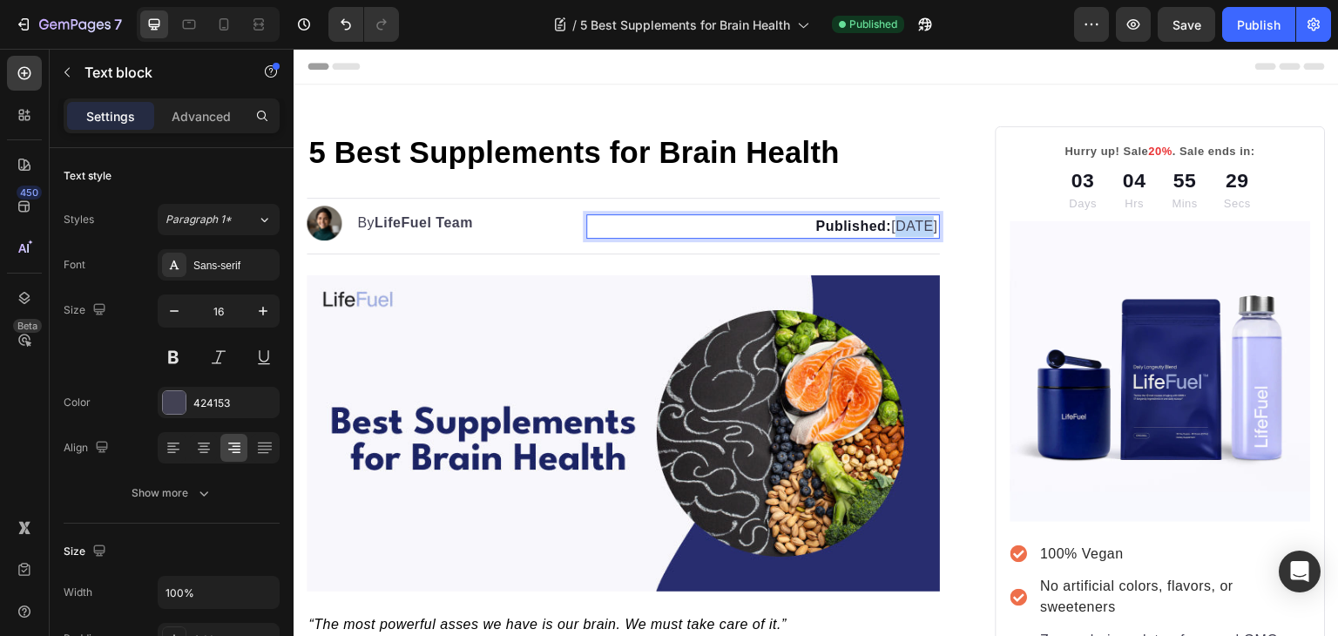
click at [849, 219] on p "Published: May 27, 2025" at bounding box center [762, 226] width 349 height 21
click at [816, 224] on strong "Published:" at bounding box center [854, 226] width 76 height 15
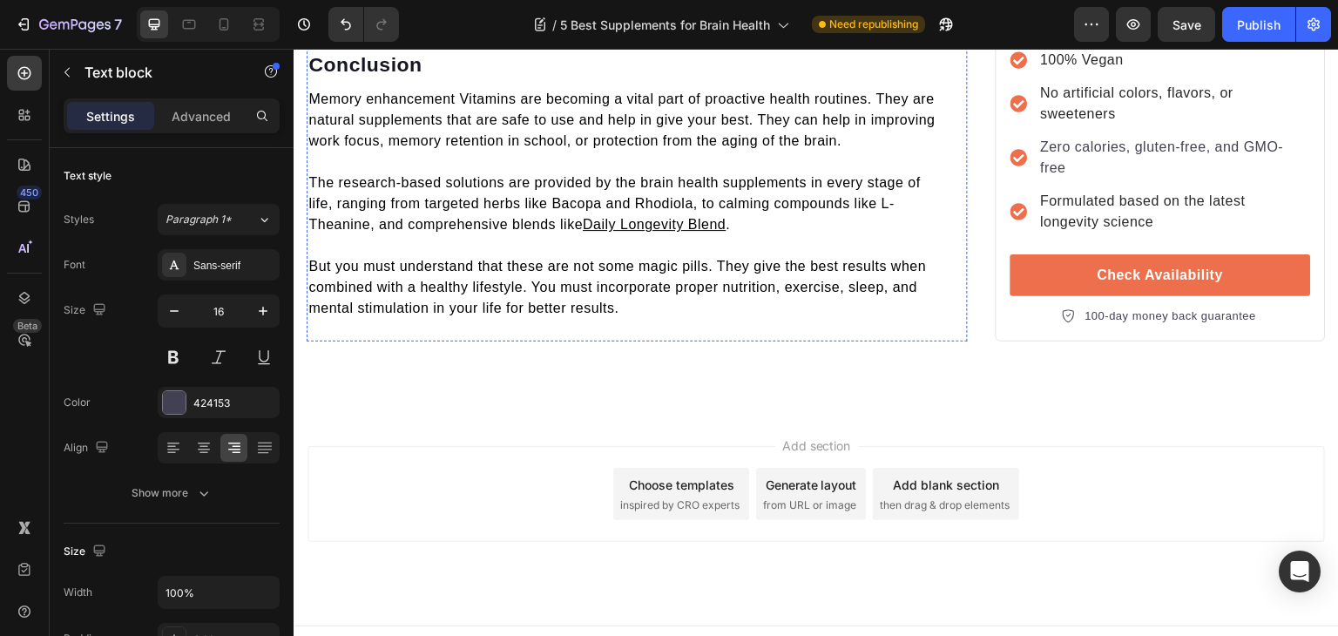
scroll to position [6195, 0]
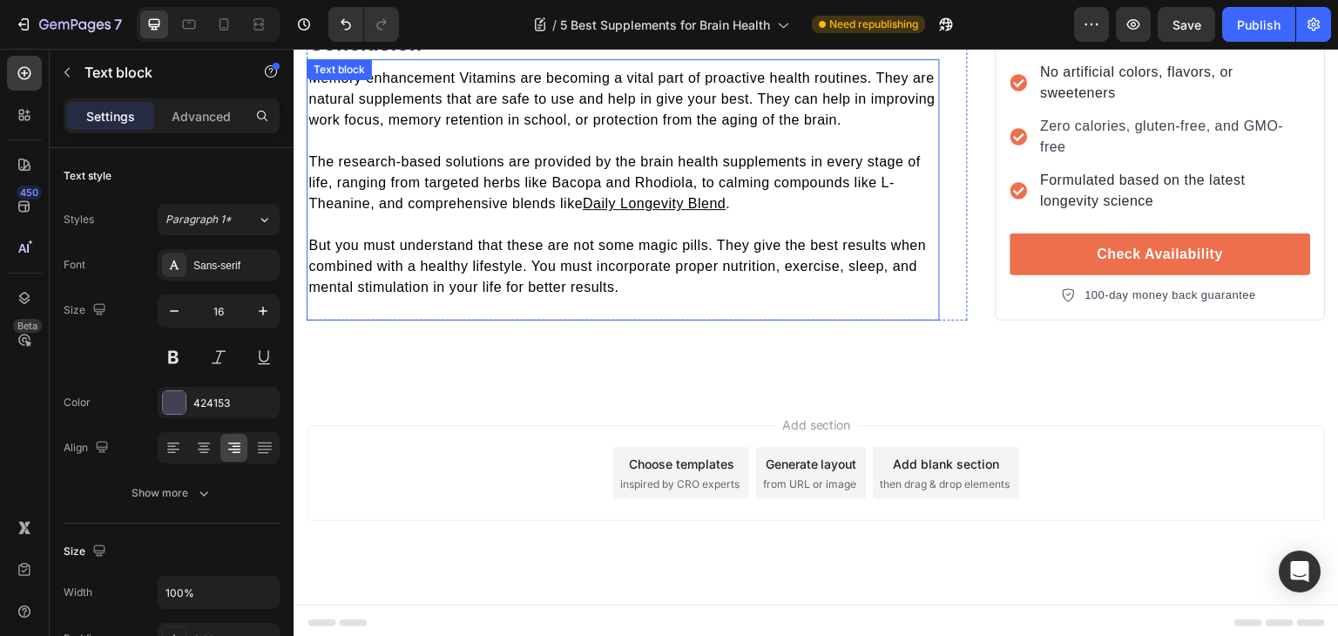
click at [587, 198] on u "Daily Longevity Blend" at bounding box center [654, 203] width 143 height 15
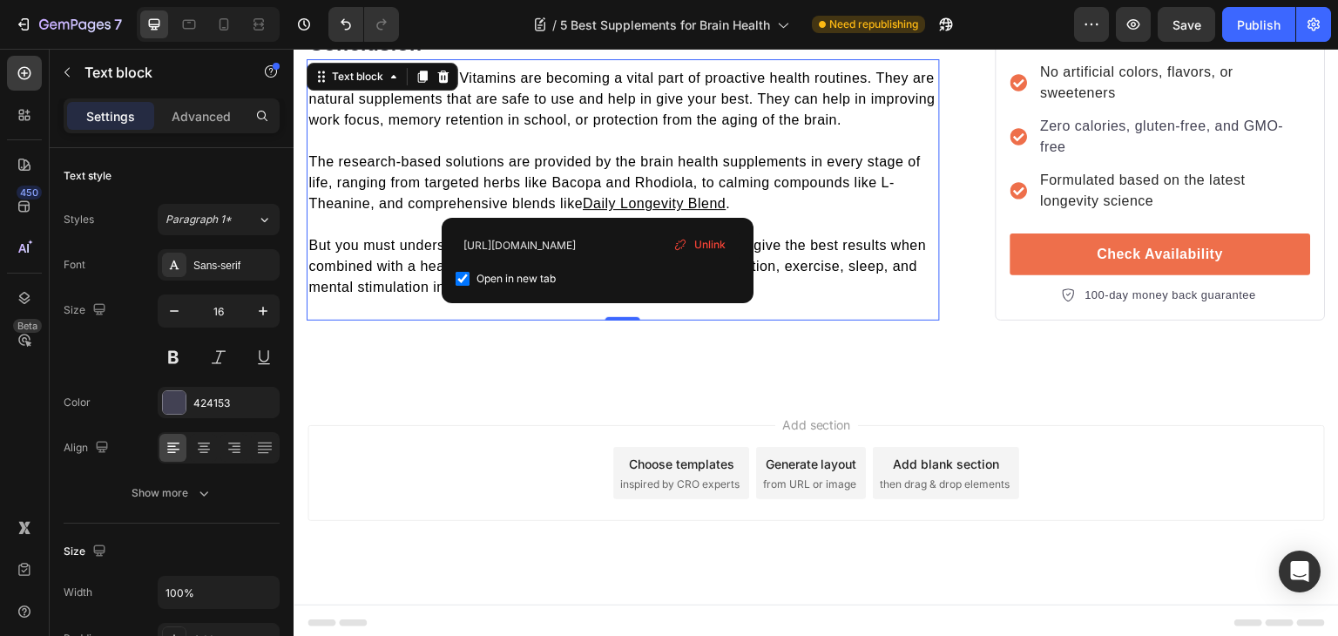
click at [699, 242] on span "Unlink" at bounding box center [709, 245] width 31 height 16
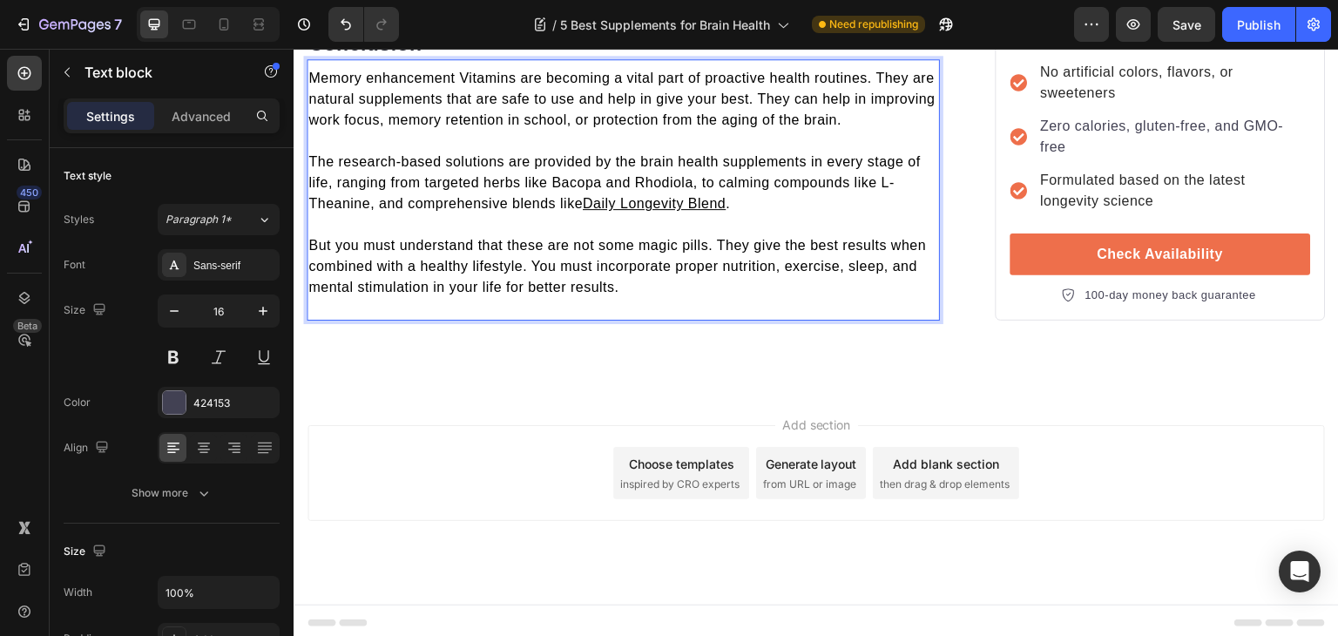
click at [656, 200] on u "Daily Longevity Blend" at bounding box center [654, 203] width 143 height 15
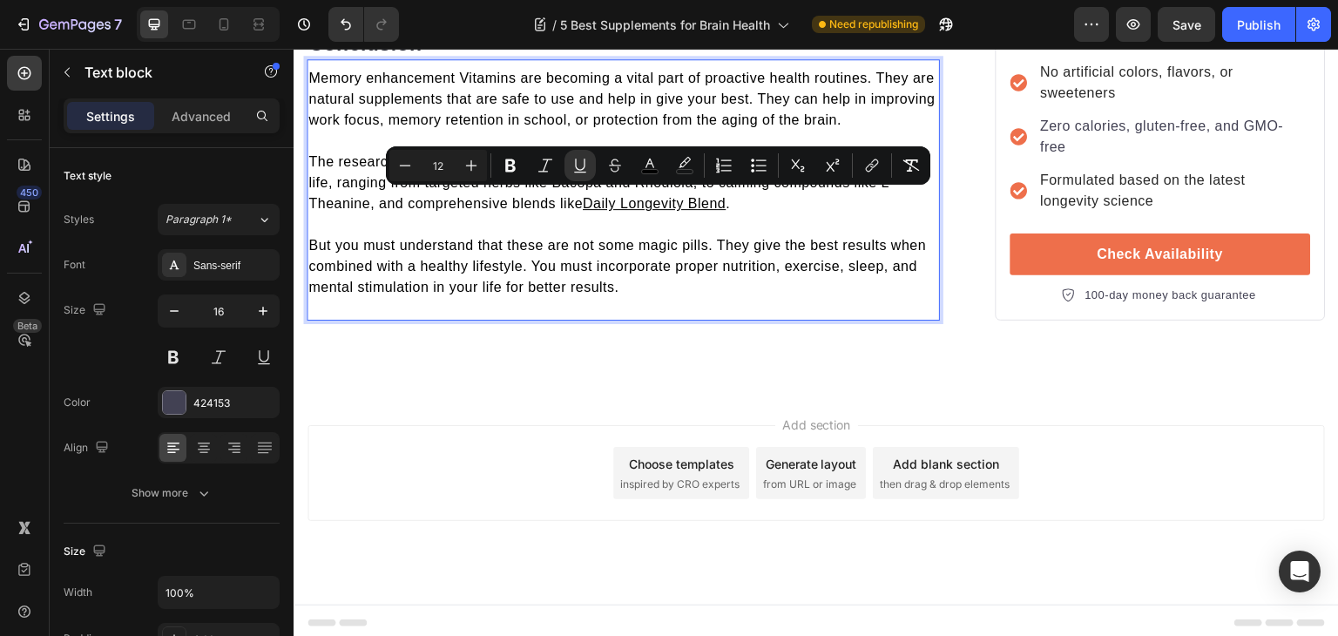
click at [596, 199] on u "Daily Longevity Blend" at bounding box center [654, 203] width 143 height 15
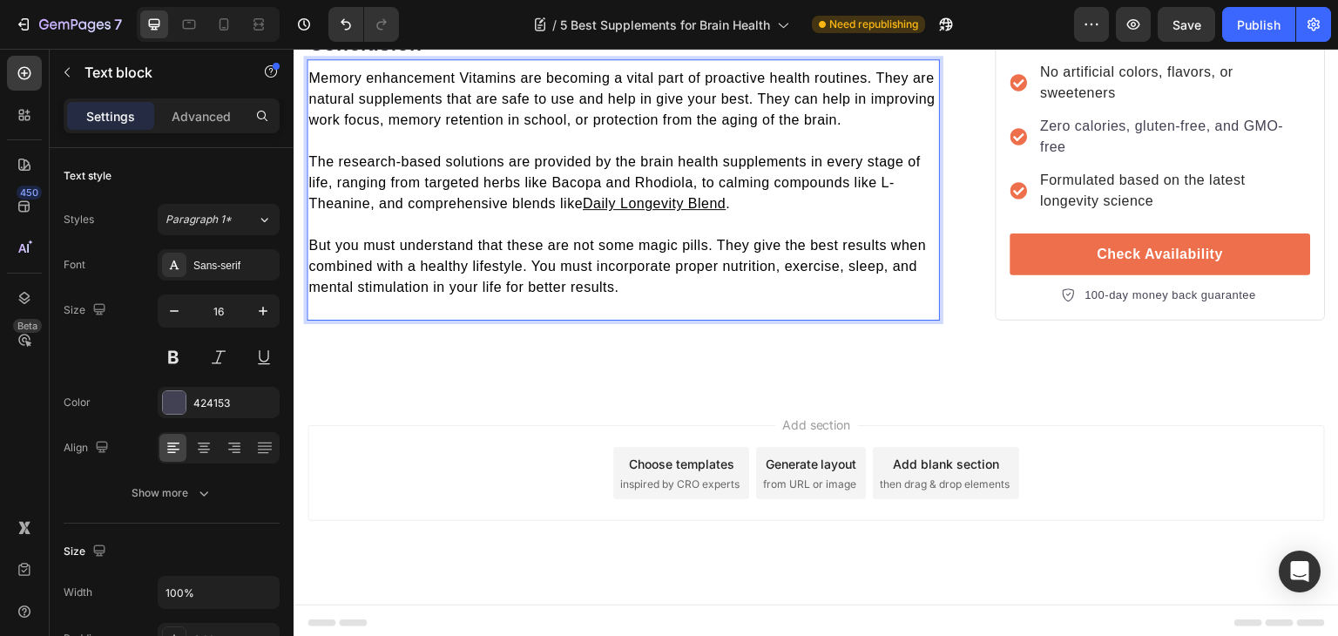
click at [588, 199] on u "Daily Longevity Blend" at bounding box center [654, 203] width 143 height 15
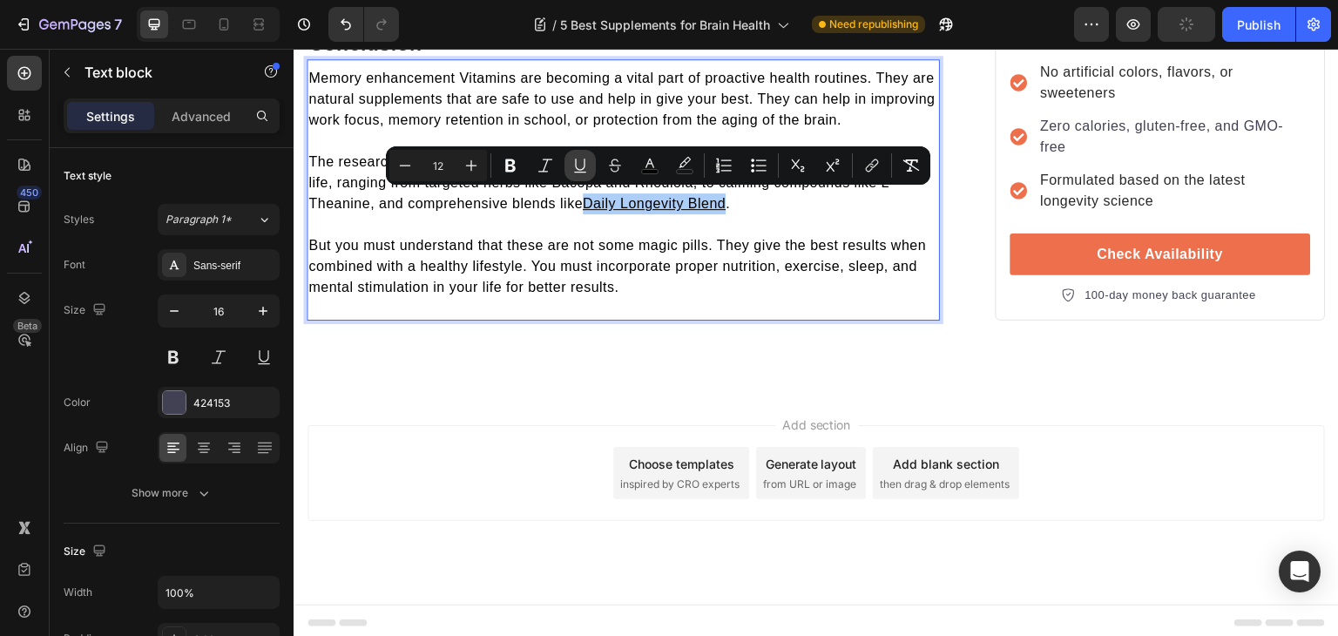
click at [582, 173] on icon "Editor contextual toolbar" at bounding box center [580, 165] width 17 height 17
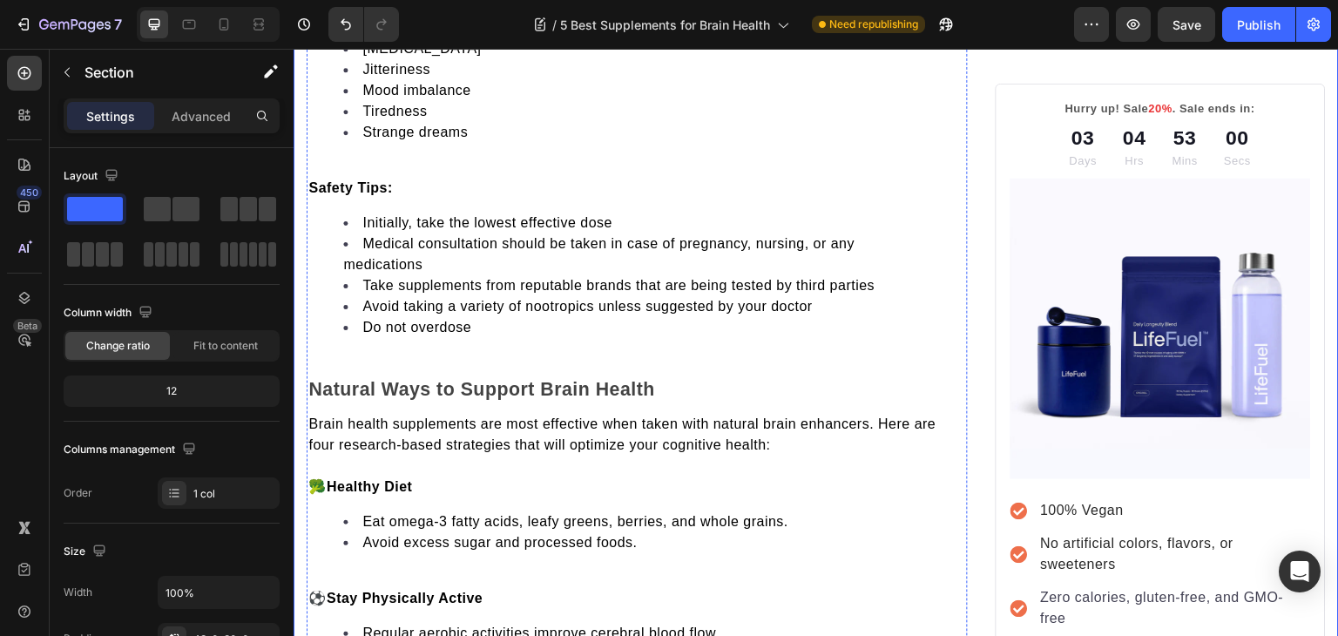
scroll to position [5345, 0]
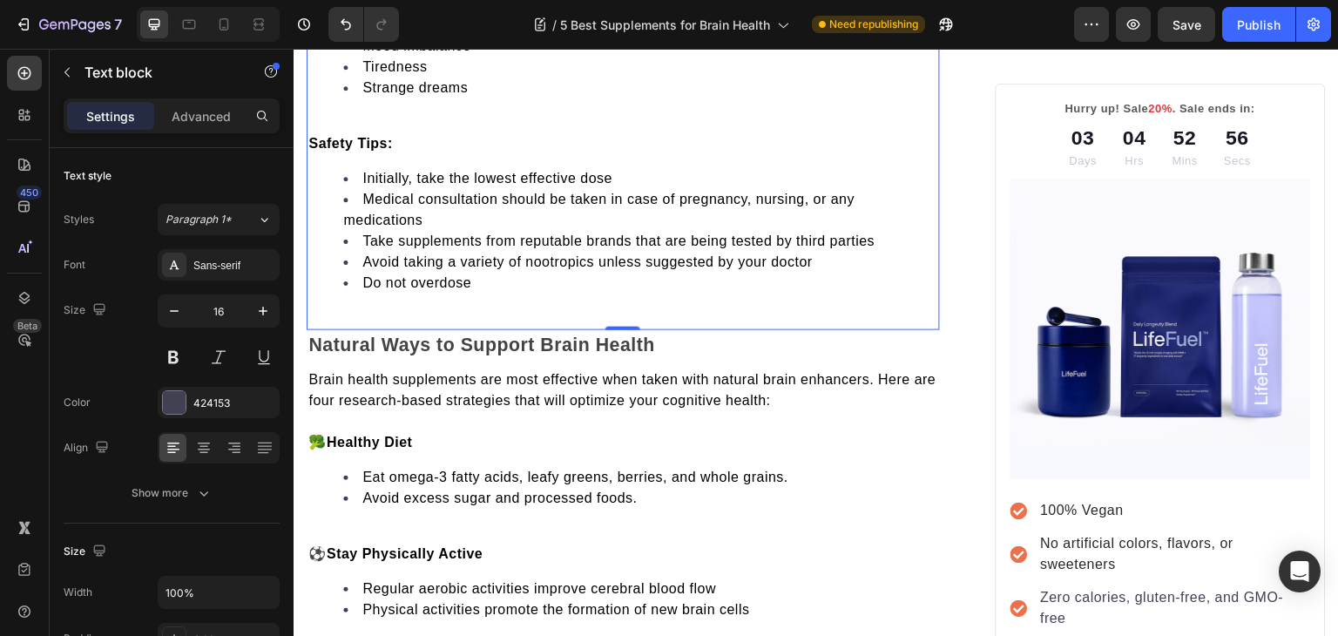
click at [356, 294] on div "Nootropic supplements are generally safe to consume, but may have some mild sid…" at bounding box center [623, 71] width 633 height 478
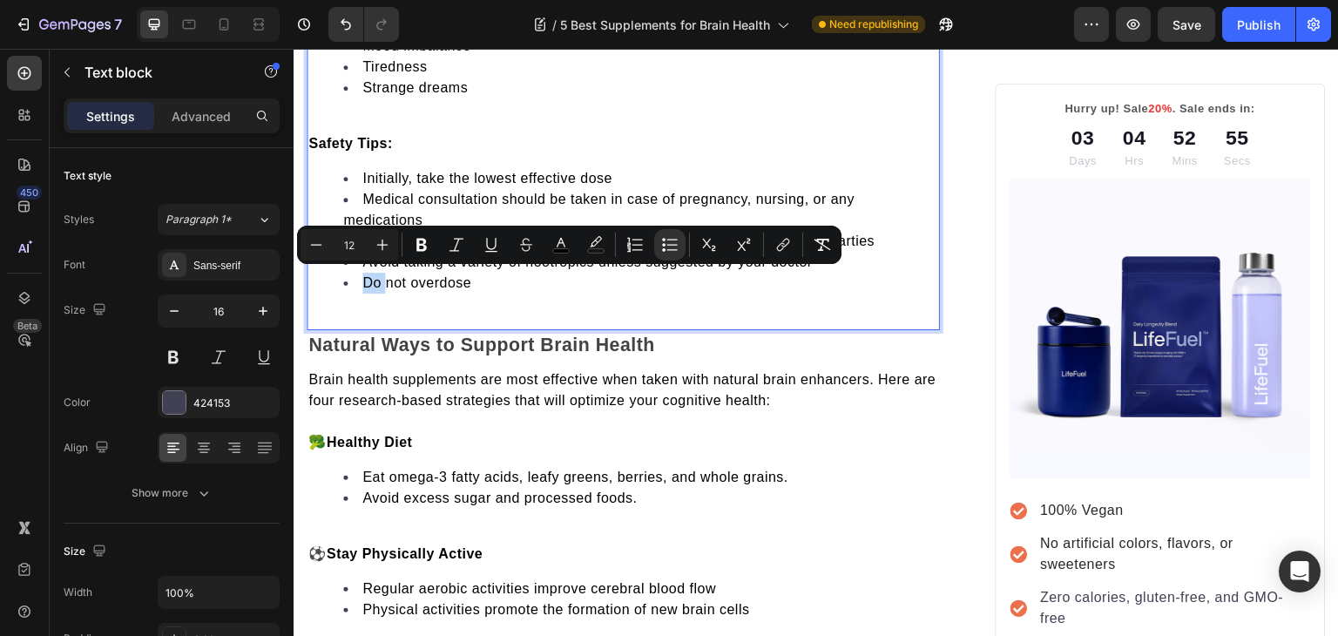
click at [354, 308] on div "Nootropic supplements are generally safe to consume, but may have some mild sid…" at bounding box center [623, 77] width 633 height 505
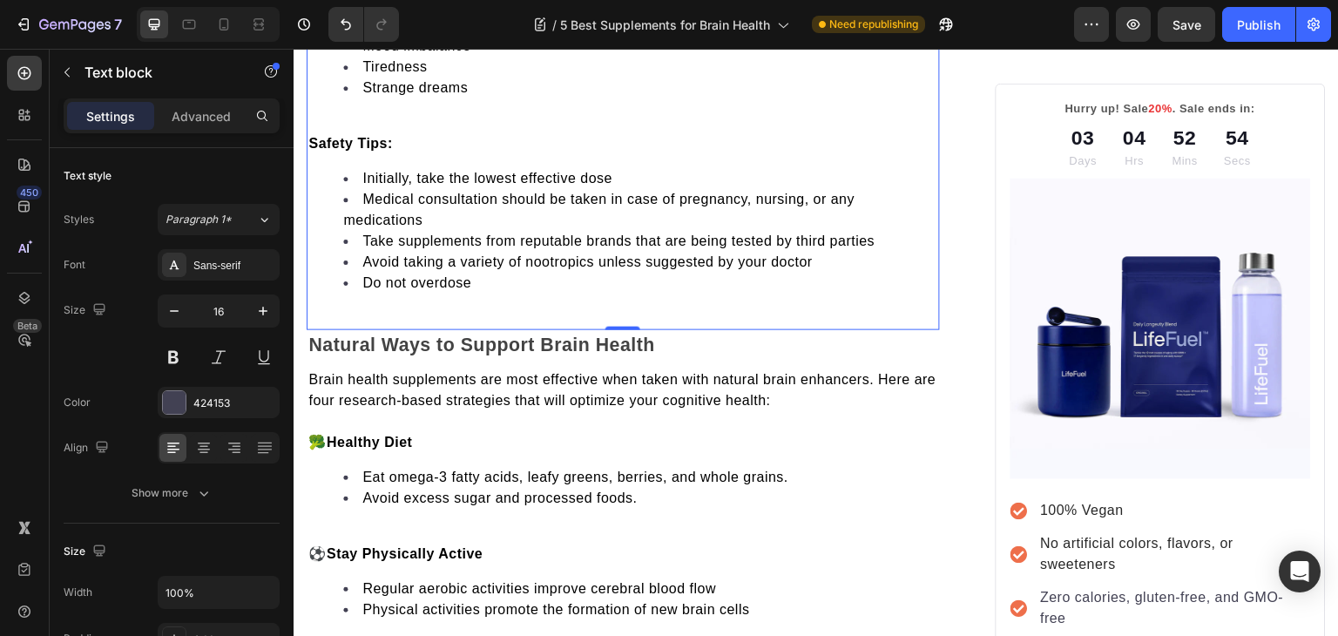
click at [512, 285] on li "Do not overdose" at bounding box center [640, 283] width 595 height 21
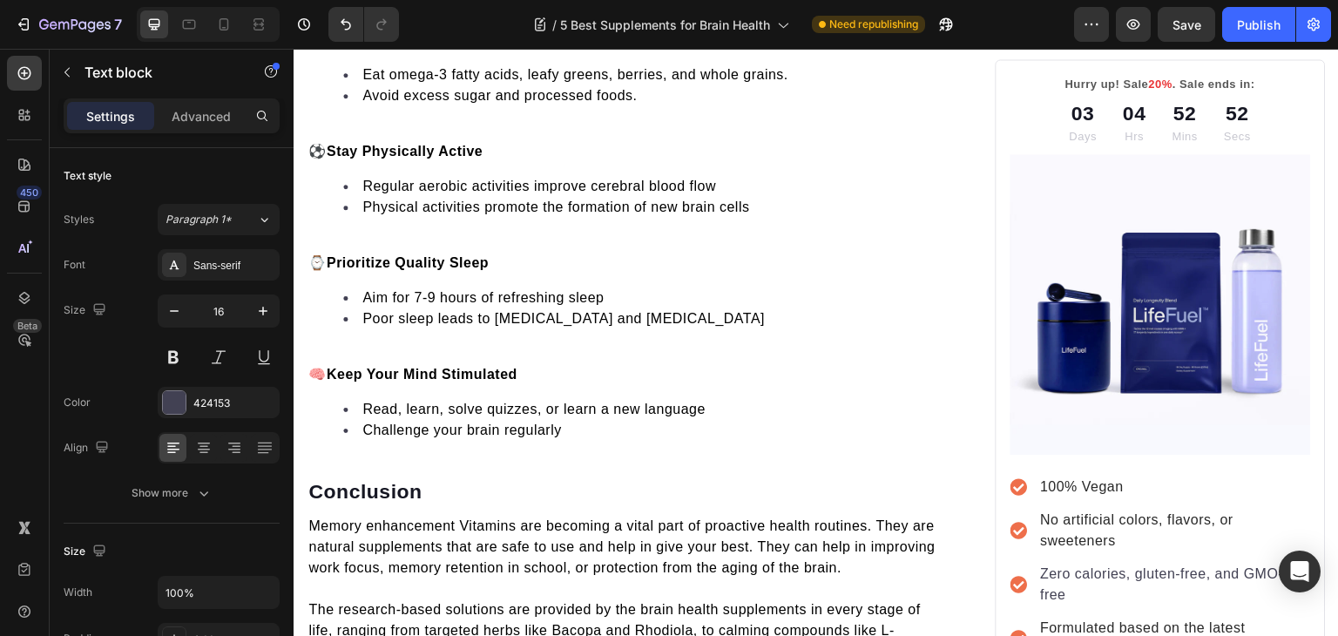
scroll to position [5749, 0]
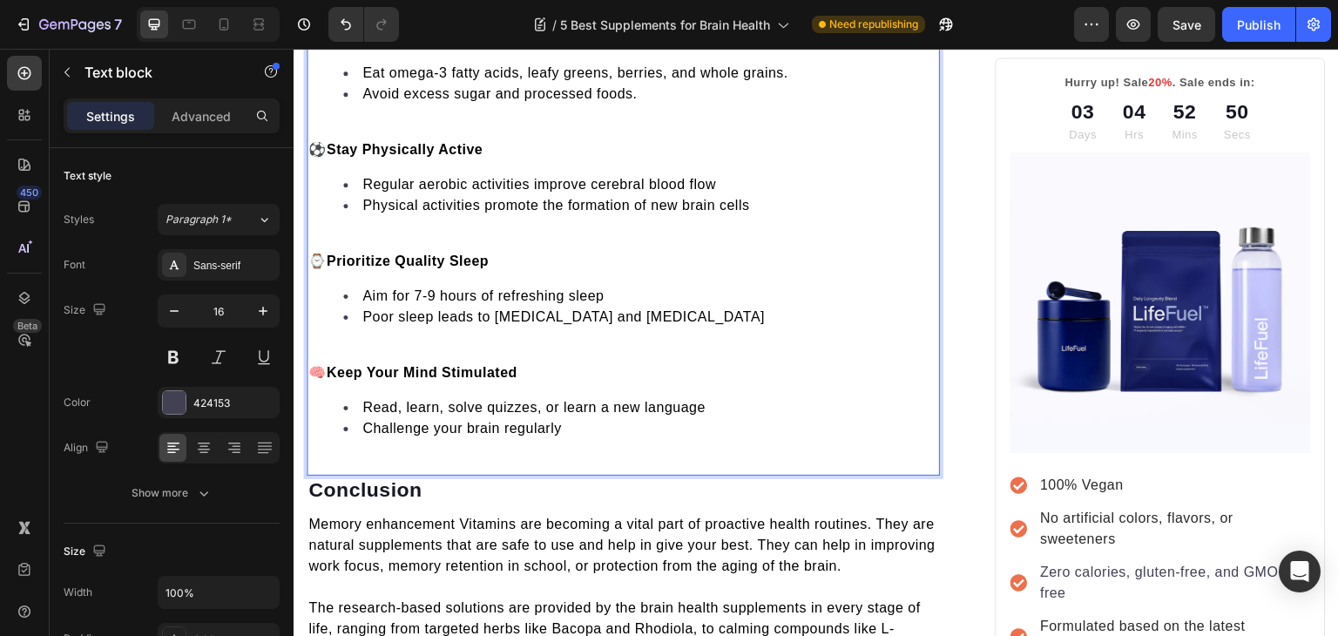
click at [436, 220] on div "Brain health supplements are most effective when taken with natural brain enhan…" at bounding box center [623, 208] width 633 height 491
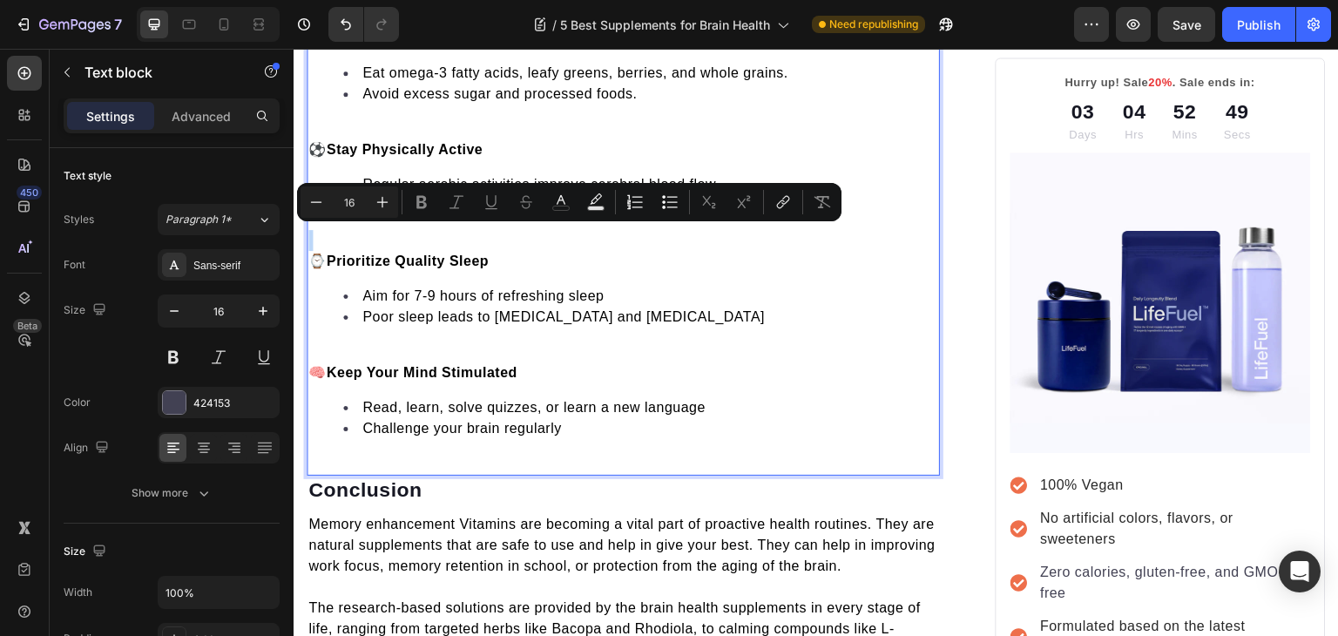
click at [436, 220] on div "Minus 16 Plus Bold Italic Underline Strikethrough color color Numbered List Bul…" at bounding box center [569, 202] width 545 height 38
drag, startPoint x: 728, startPoint y: 269, endPoint x: 423, endPoint y: 237, distance: 306.7
click at [423, 237] on p "Rich Text Editor. Editing area: main" at bounding box center [623, 240] width 630 height 21
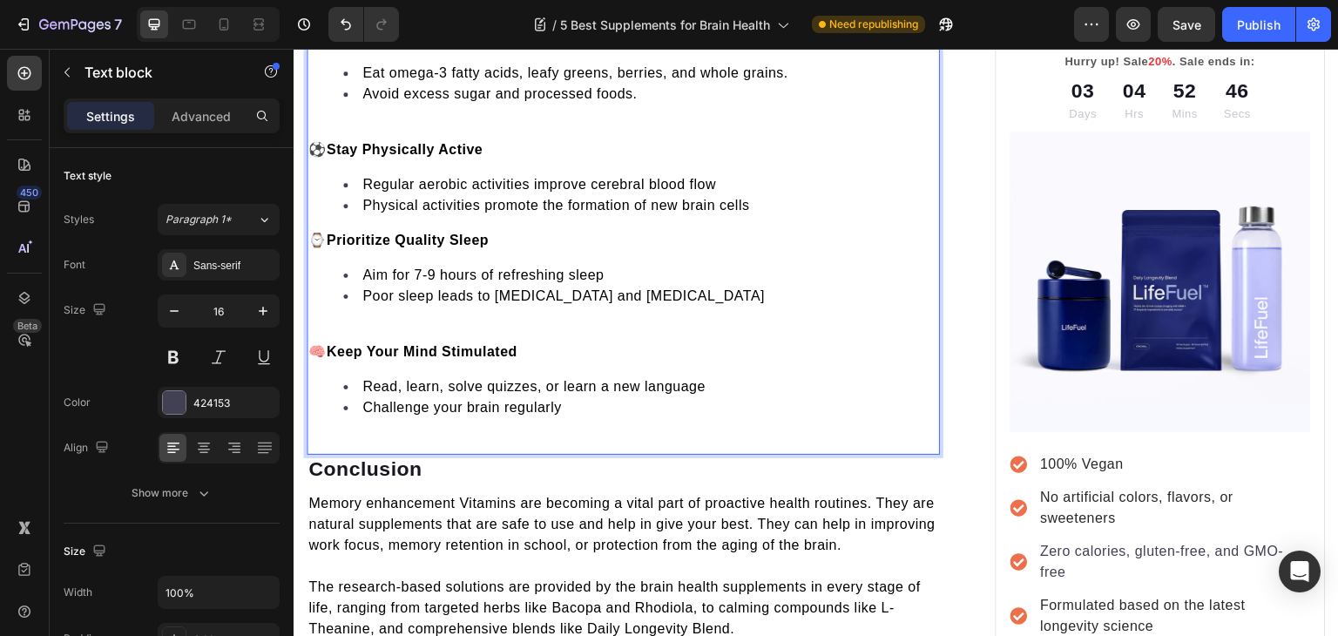
click at [430, 108] on div "Brain health supplements are most effective when taken with natural brain enhan…" at bounding box center [623, 198] width 633 height 471
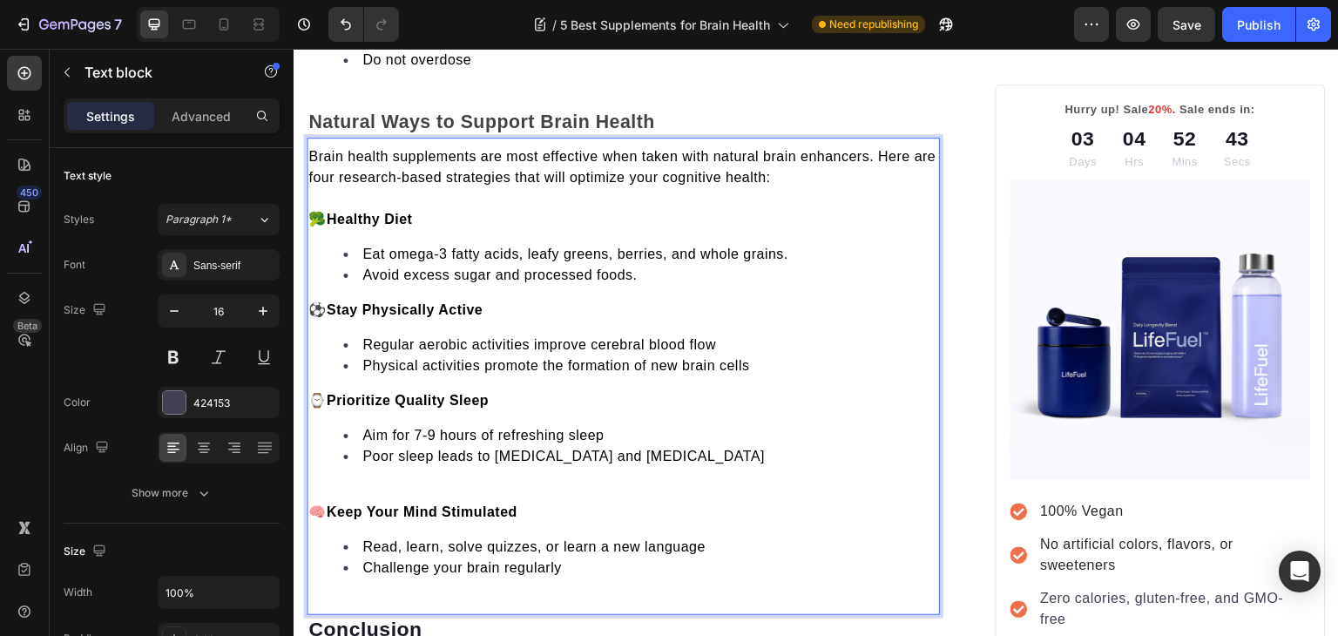
scroll to position [5634, 0]
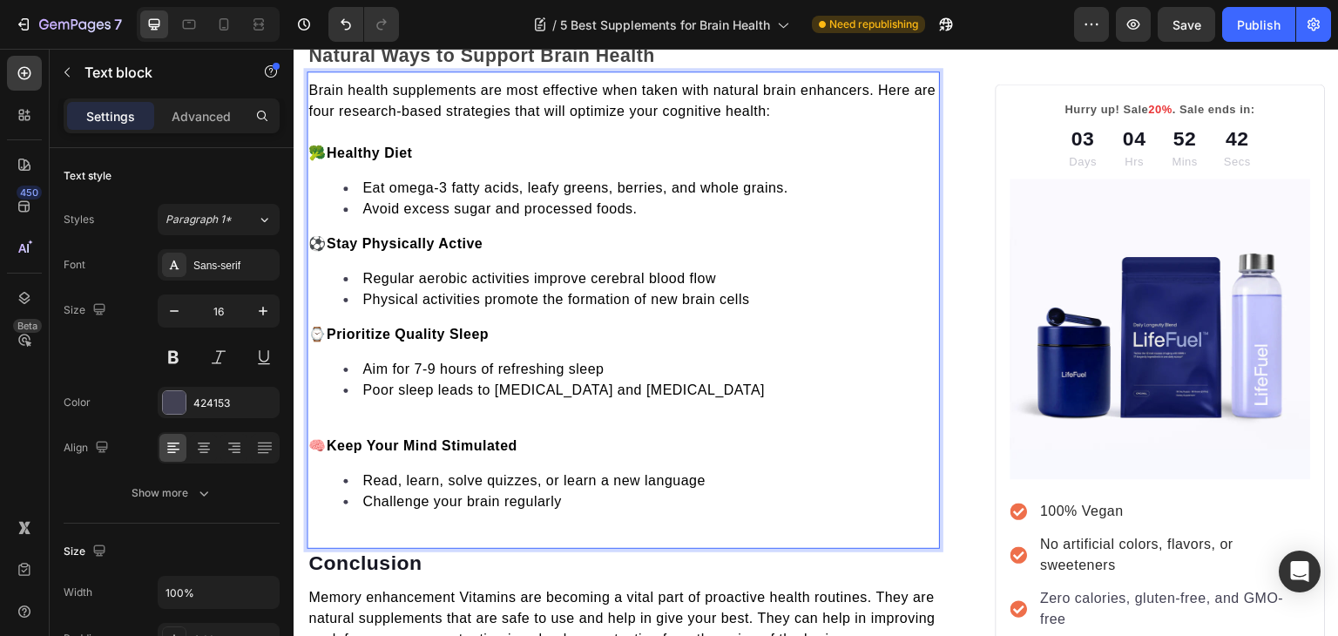
click at [419, 420] on p "Rich Text Editor. Editing area: main" at bounding box center [623, 425] width 630 height 21
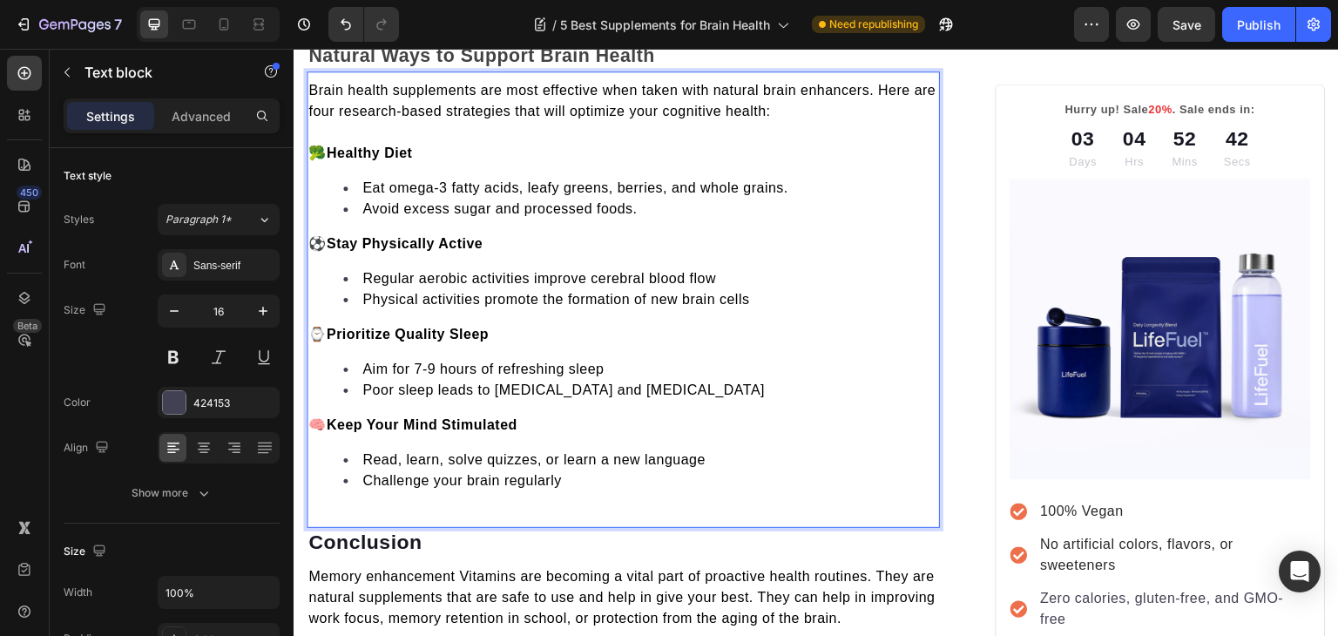
scroll to position [5789, 0]
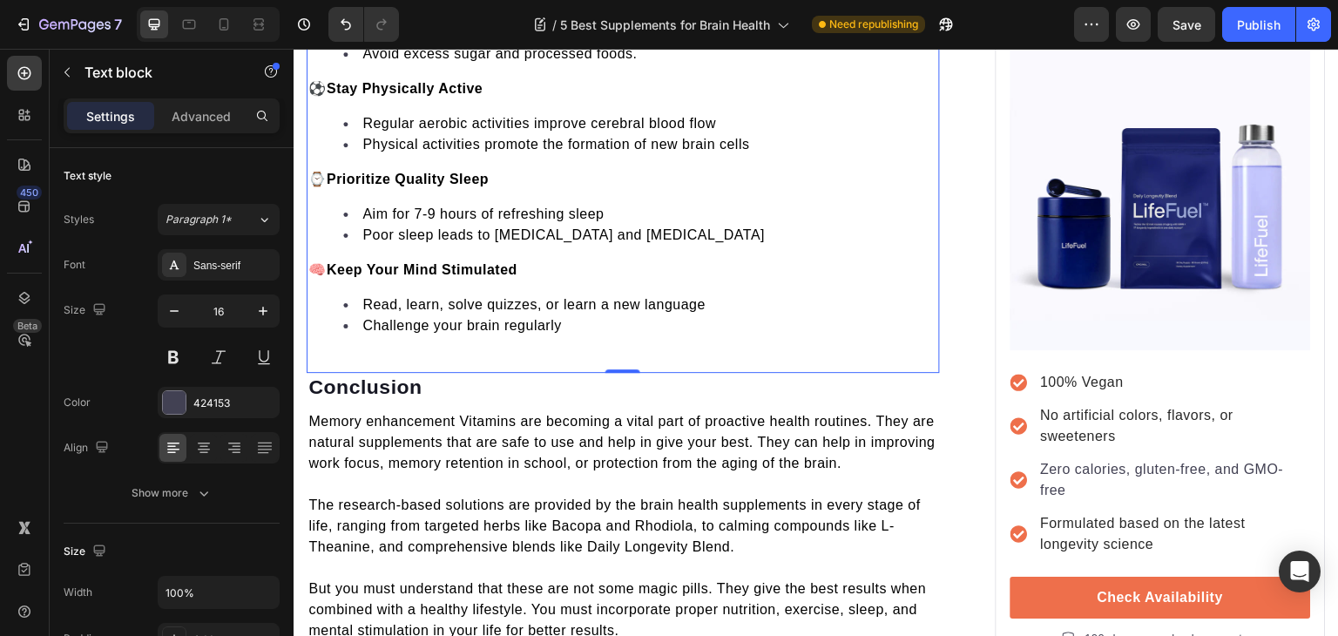
click at [410, 352] on div "Brain health supplements are most effective when taken with natural brain enhan…" at bounding box center [623, 144] width 633 height 457
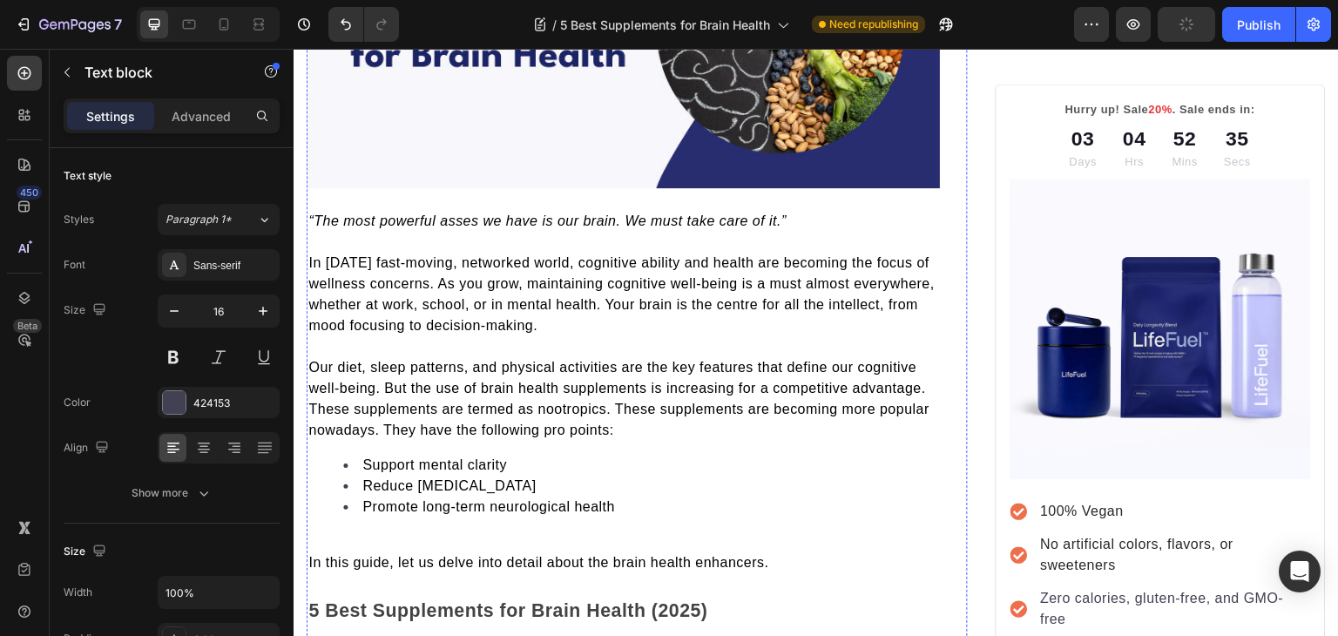
scroll to position [0, 0]
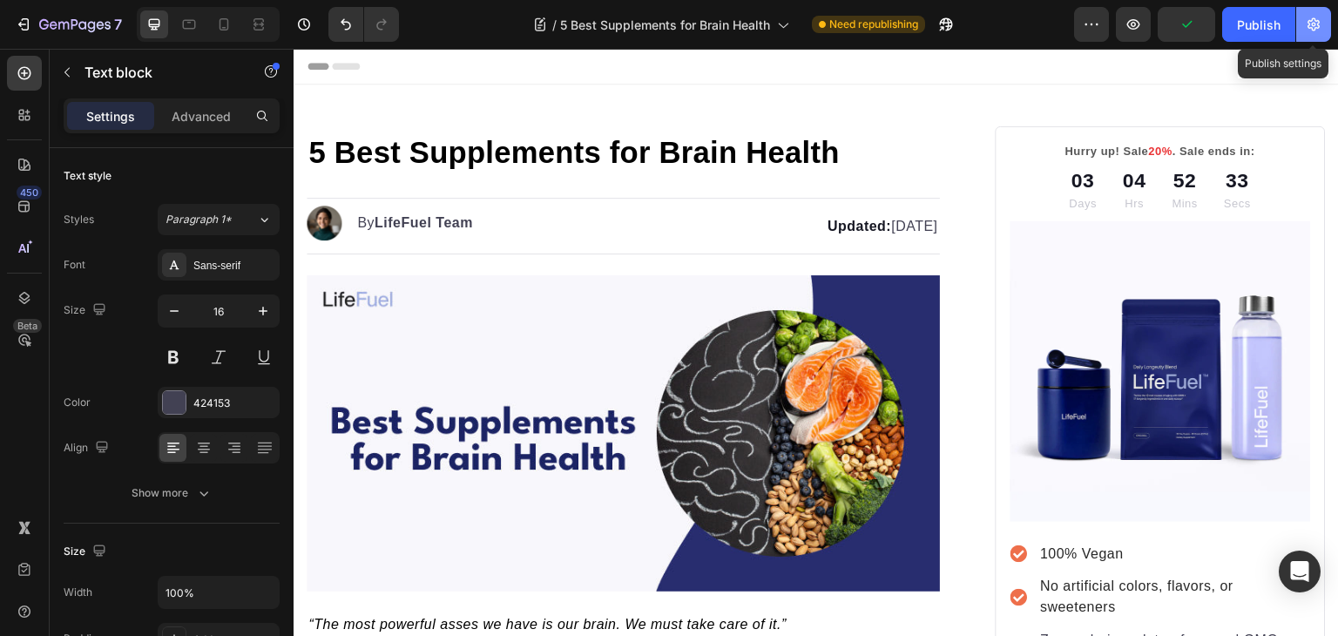
click at [1307, 29] on icon "button" at bounding box center [1313, 24] width 17 height 17
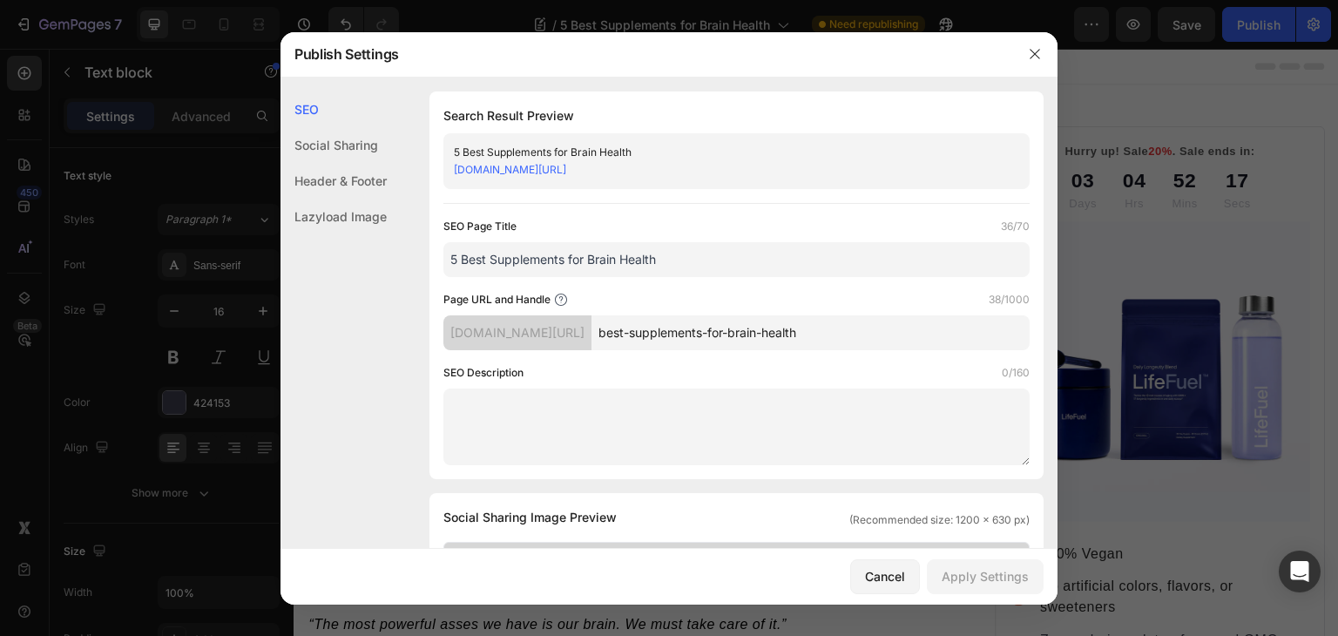
click at [666, 260] on input "5 Best Supplements for Brain Health" at bounding box center [737, 259] width 586 height 35
paste input "Supplements that Help in Boosting Brain Health"
type input "5 Supplements that Help in Boosting Brain Health"
click at [630, 445] on textarea at bounding box center [737, 427] width 586 height 77
paste textarea "Discover top supplements that support memory, focus, and overall brain health, …"
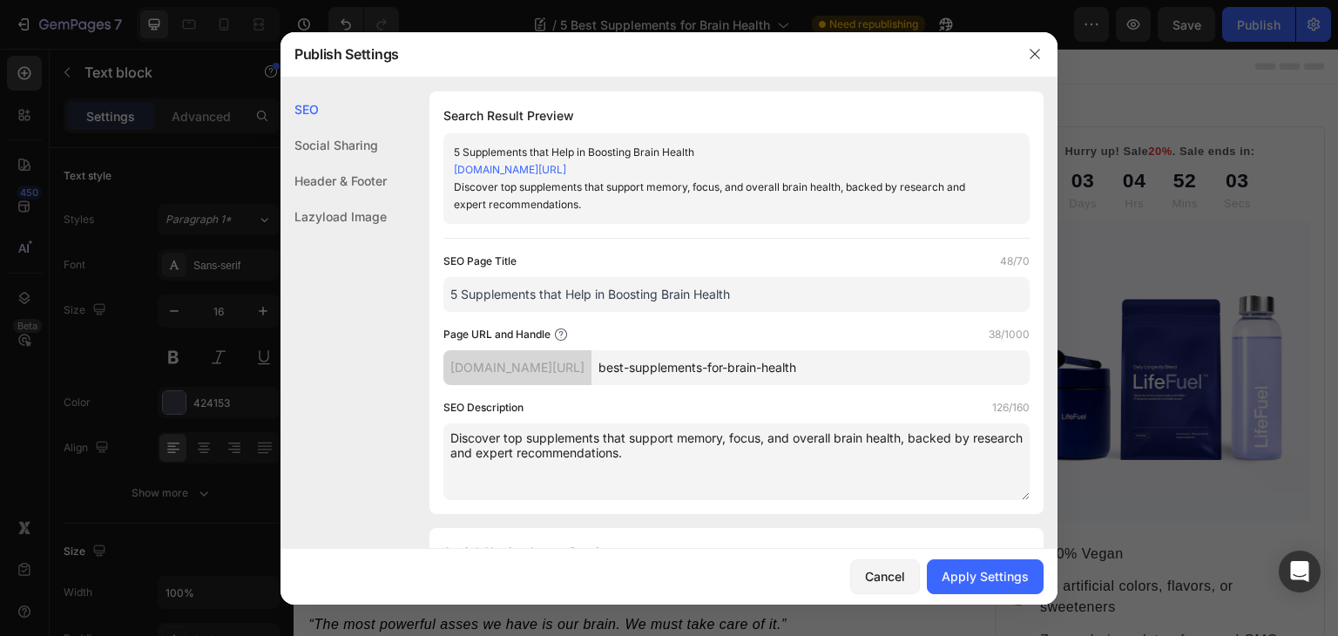
click at [486, 439] on textarea "Discover top supplements that support memory, focus, and overall brain health, …" at bounding box center [737, 461] width 586 height 77
type textarea "Check the top supplements that support memory, focus, and overall brain health,…"
click at [995, 569] on div "Apply Settings" at bounding box center [985, 576] width 87 height 18
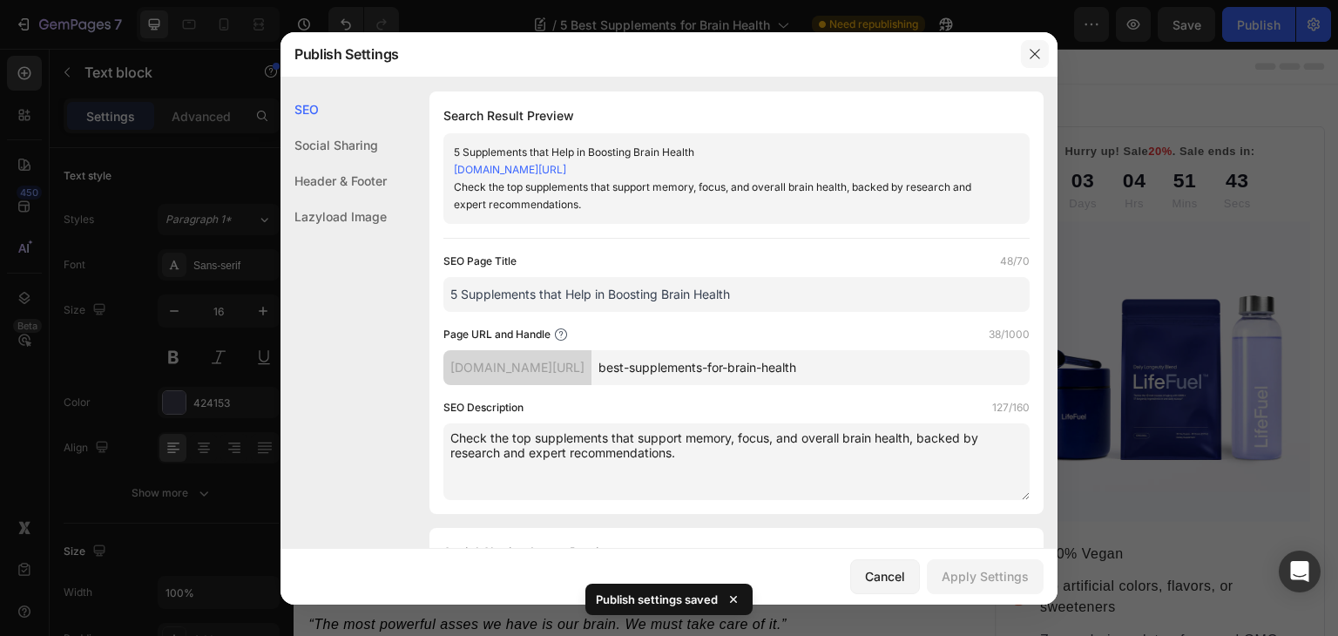
click at [1033, 51] on icon "button" at bounding box center [1035, 54] width 14 height 14
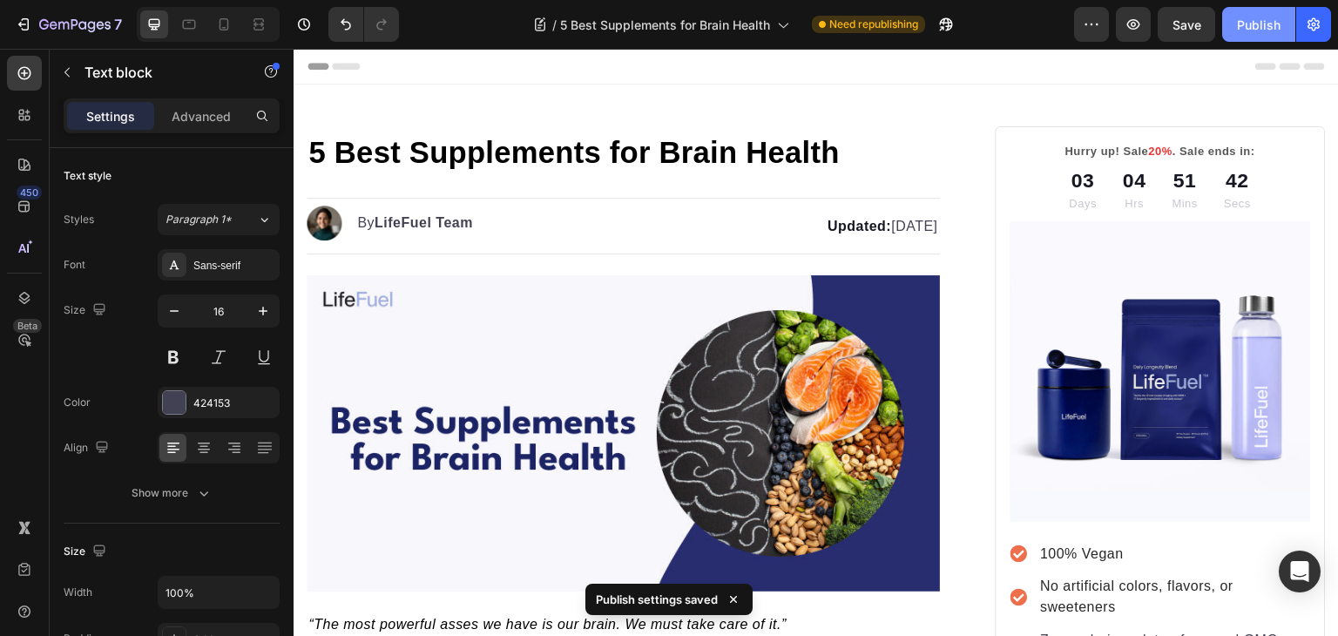
click at [1236, 25] on button "Publish" at bounding box center [1259, 24] width 73 height 35
